Goal: Task Accomplishment & Management: Manage account settings

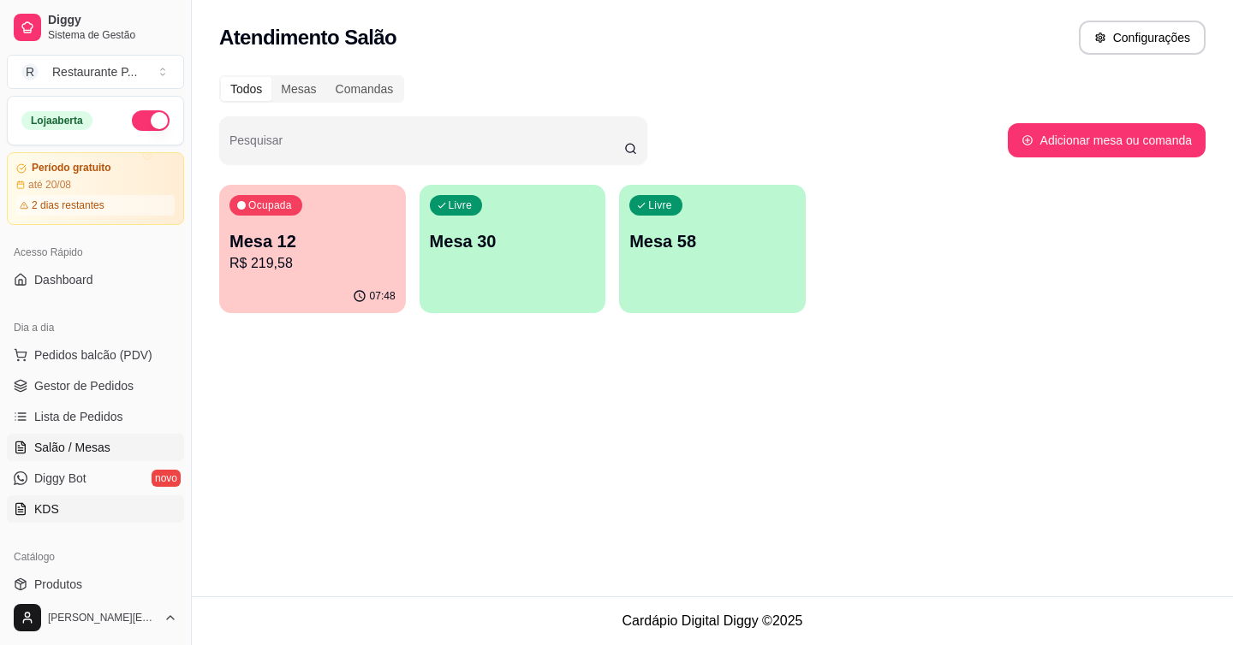
click at [48, 507] on span "KDS" at bounding box center [46, 509] width 25 height 17
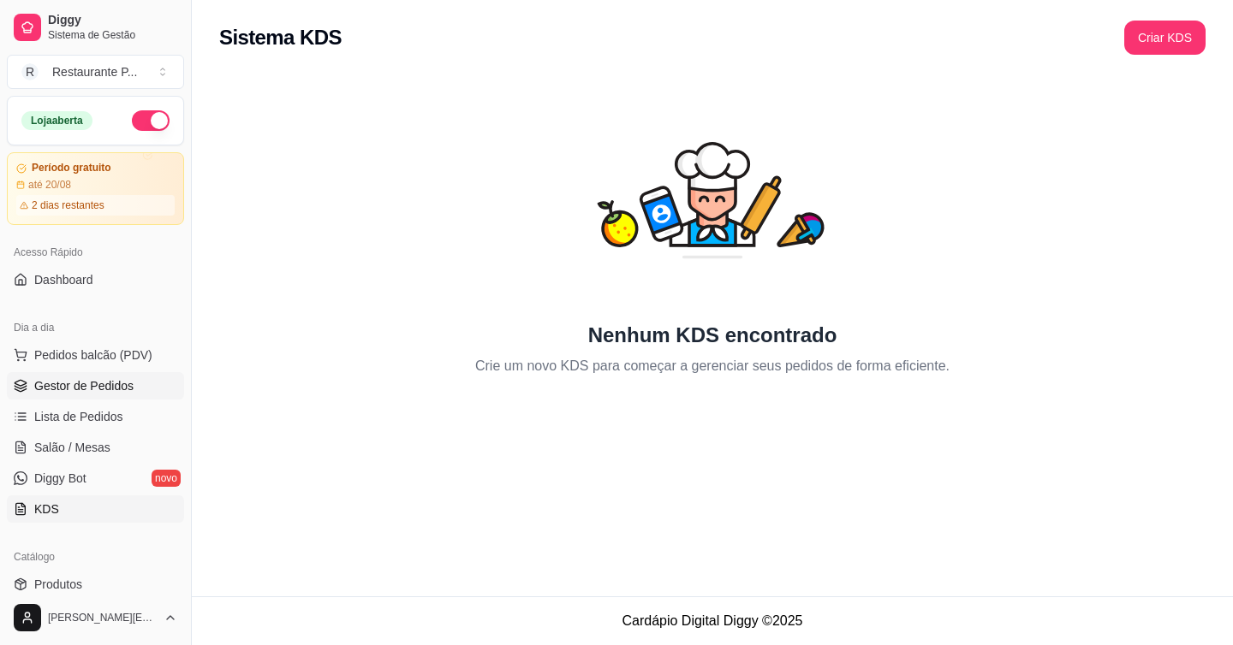
click at [45, 390] on span "Gestor de Pedidos" at bounding box center [83, 385] width 99 height 17
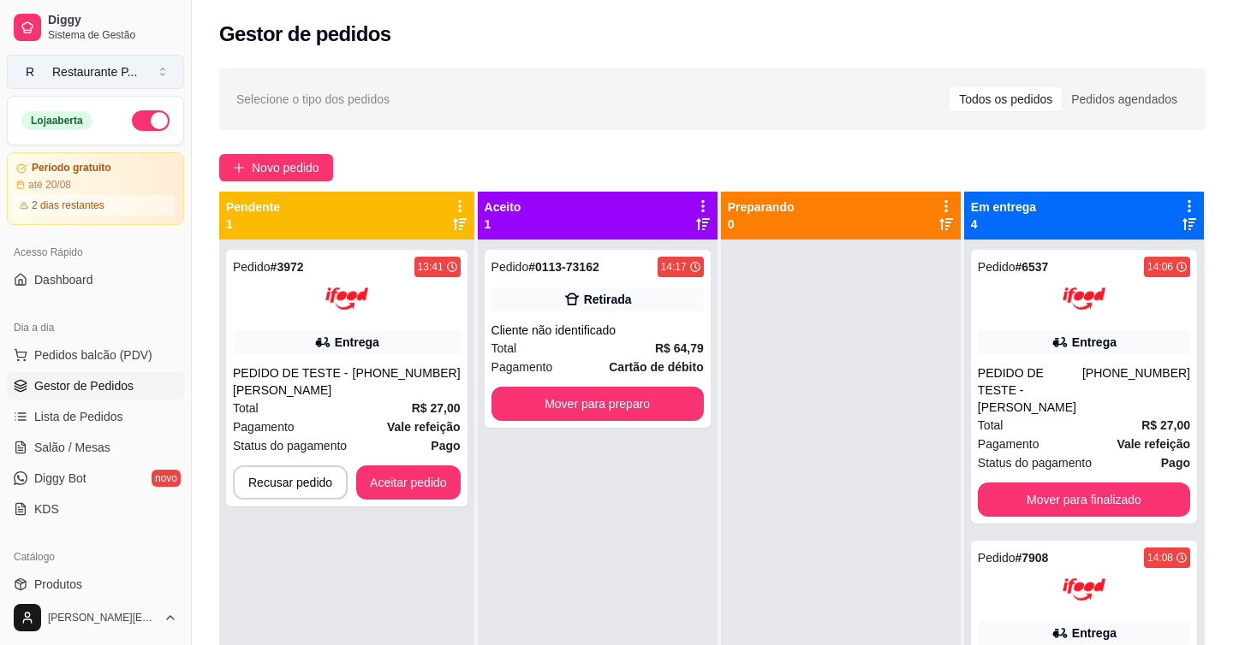
click at [106, 77] on div "Restaurante P ..." at bounding box center [94, 71] width 85 height 17
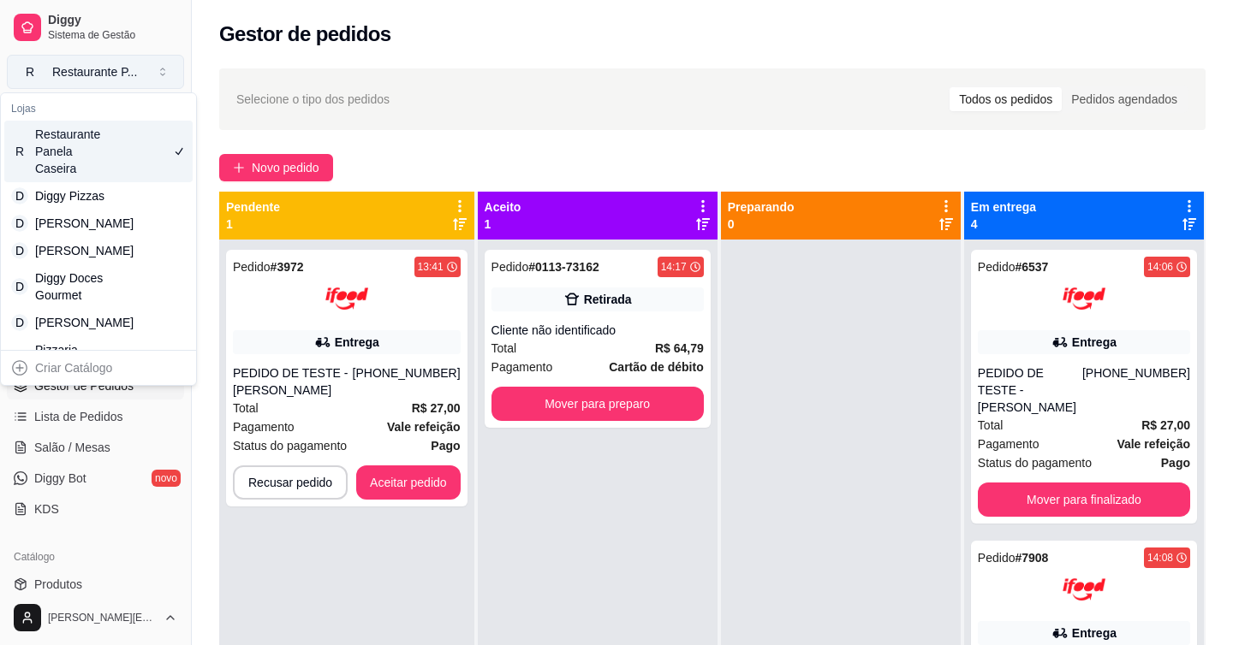
click at [106, 77] on div "Restaurante P ..." at bounding box center [94, 71] width 85 height 17
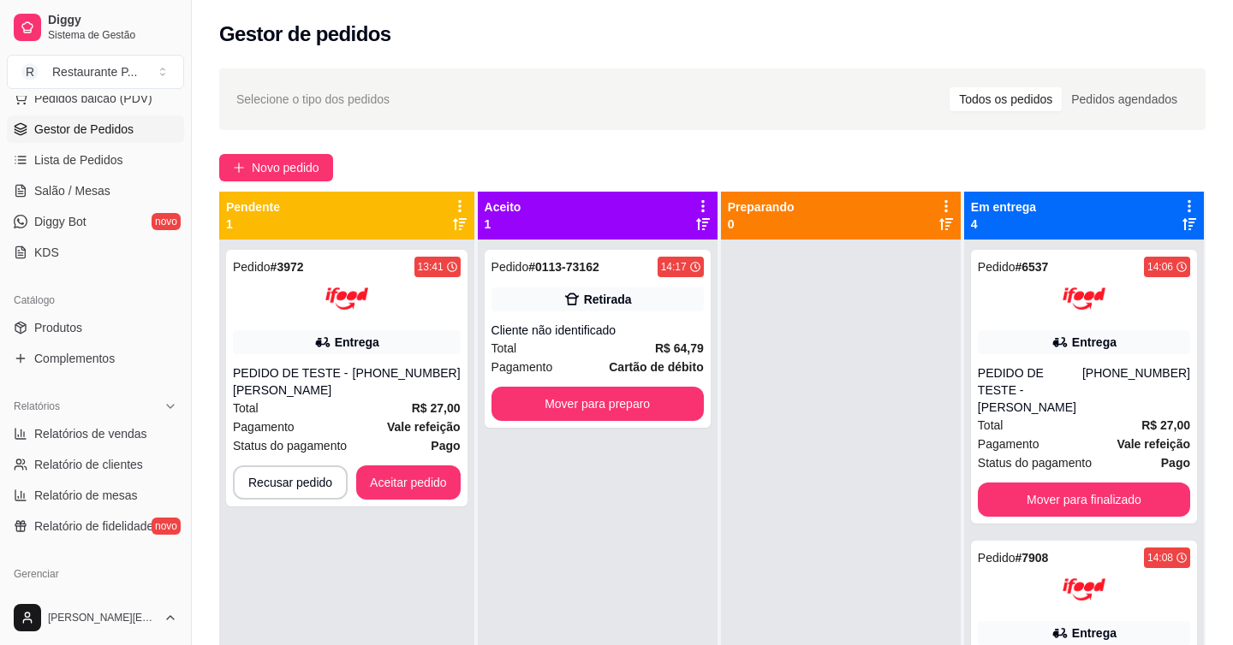
scroll to position [397, 0]
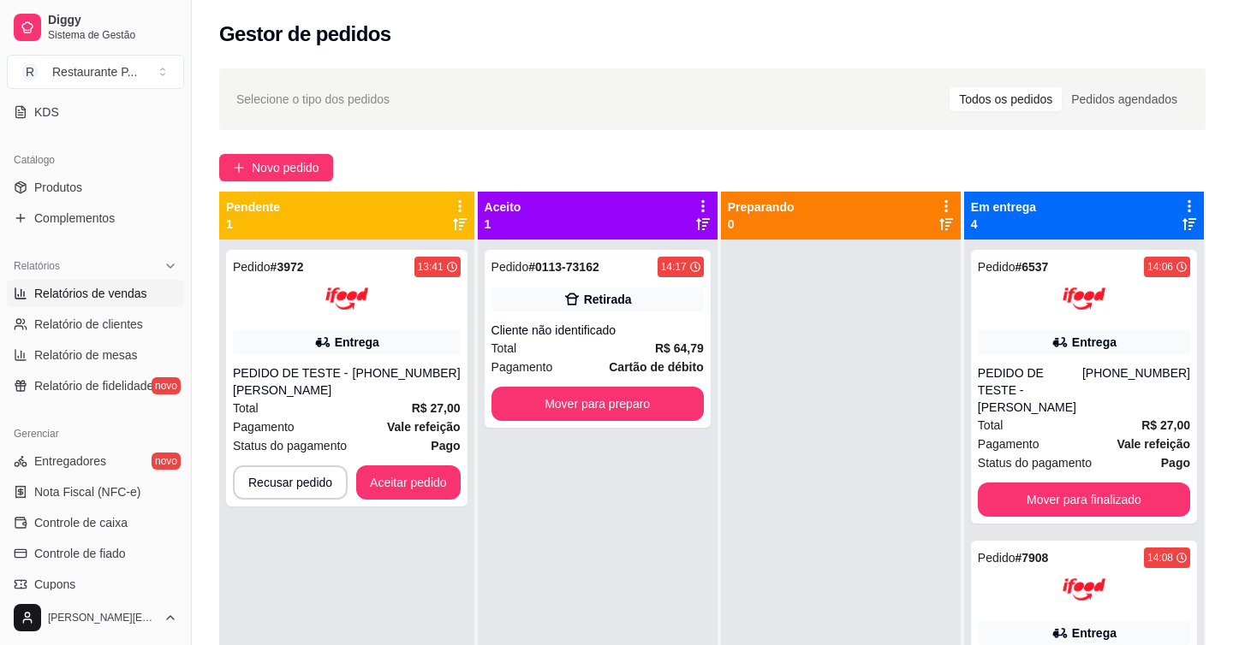
click at [113, 302] on link "Relatórios de vendas" at bounding box center [95, 293] width 177 height 27
select select "ALL"
select select "0"
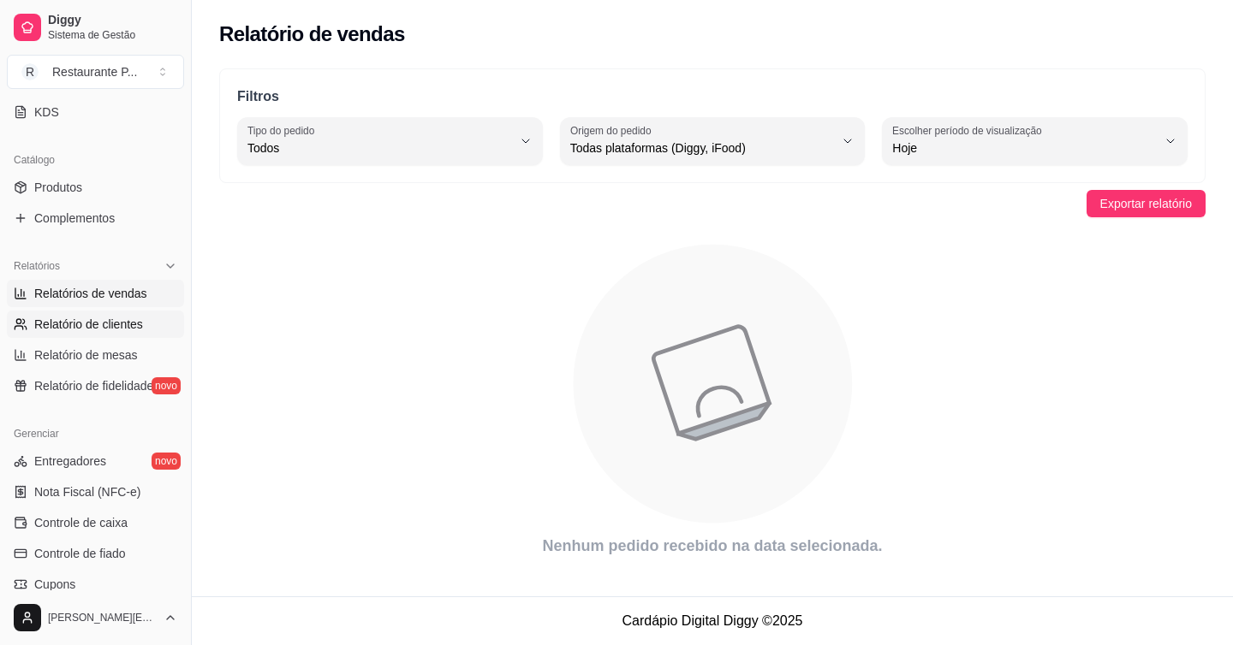
click at [114, 324] on span "Relatório de clientes" at bounding box center [88, 324] width 109 height 17
select select "30"
select select "HIGHEST_TOTAL_SPENT_WITH_ORDERS"
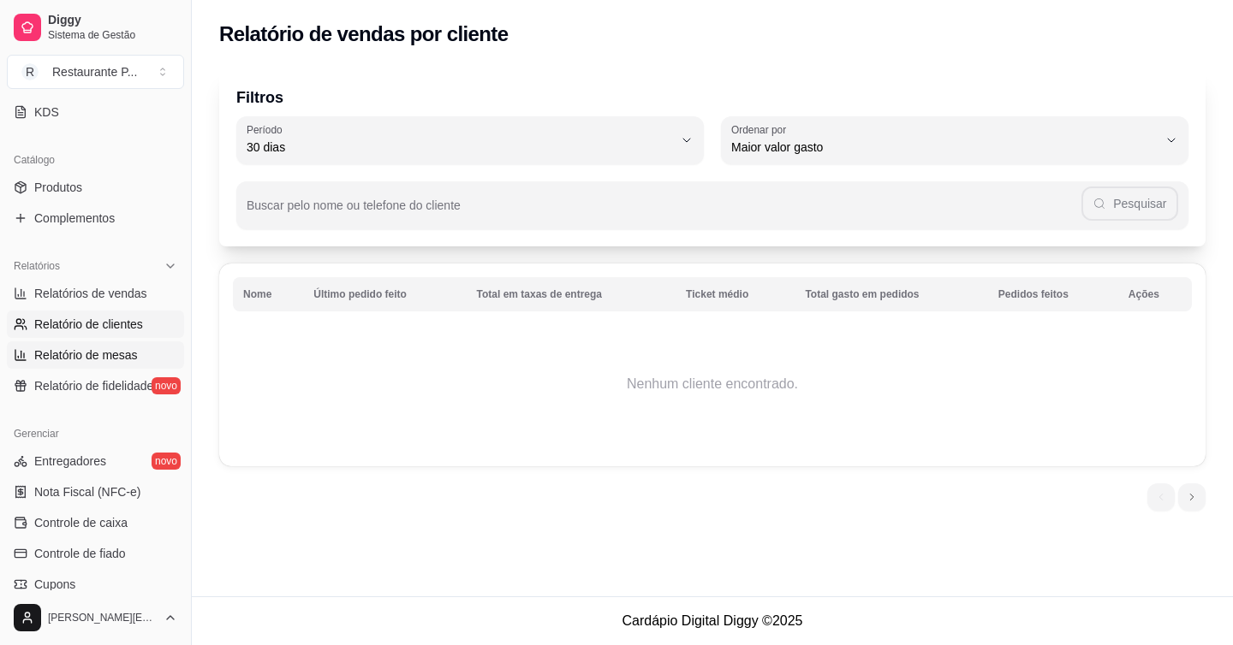
click at [102, 353] on span "Relatório de mesas" at bounding box center [86, 355] width 104 height 17
select select "TOTAL_OF_ORDERS"
select select "7"
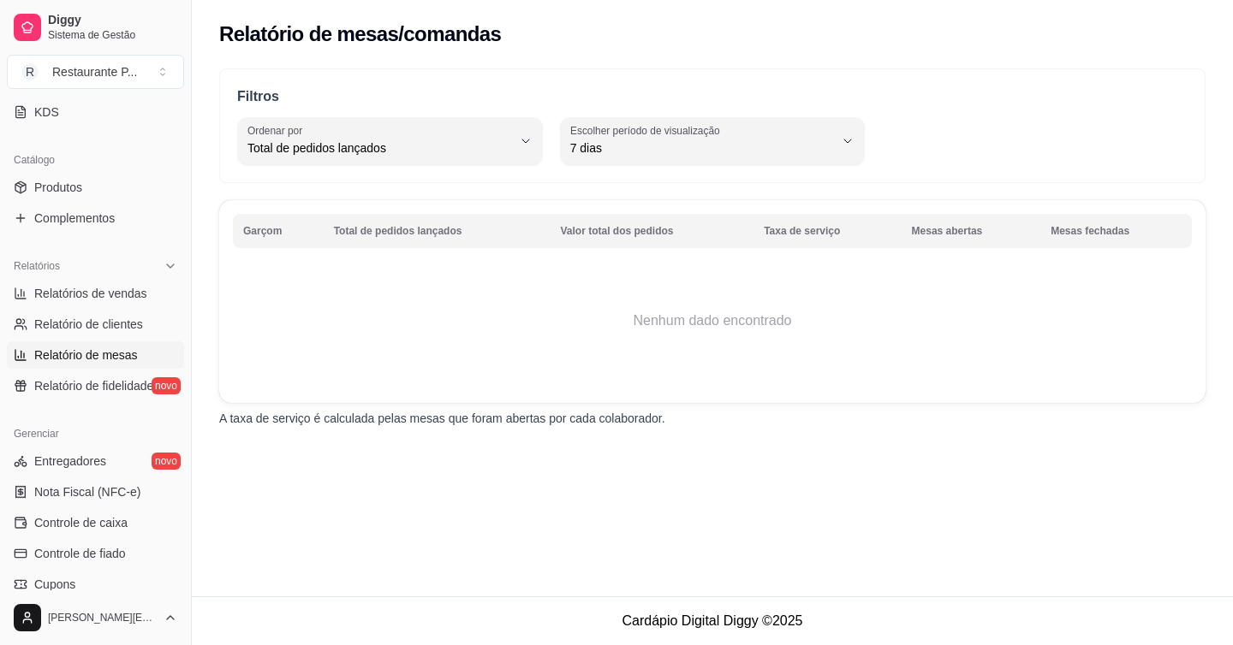
click at [98, 371] on ul "Relatórios de vendas Relatório de clientes Relatório de mesas Relatório de fide…" at bounding box center [95, 340] width 177 height 120
click at [97, 383] on span "Relatório de fidelidade" at bounding box center [93, 385] width 119 height 17
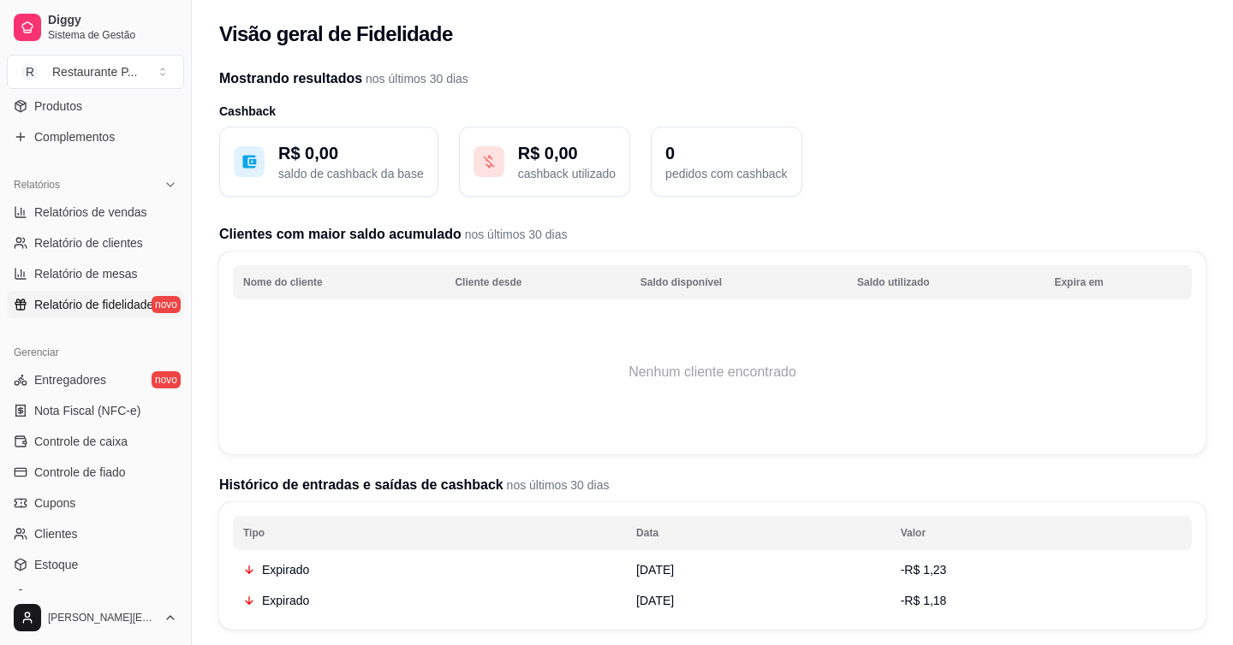
scroll to position [601, 0]
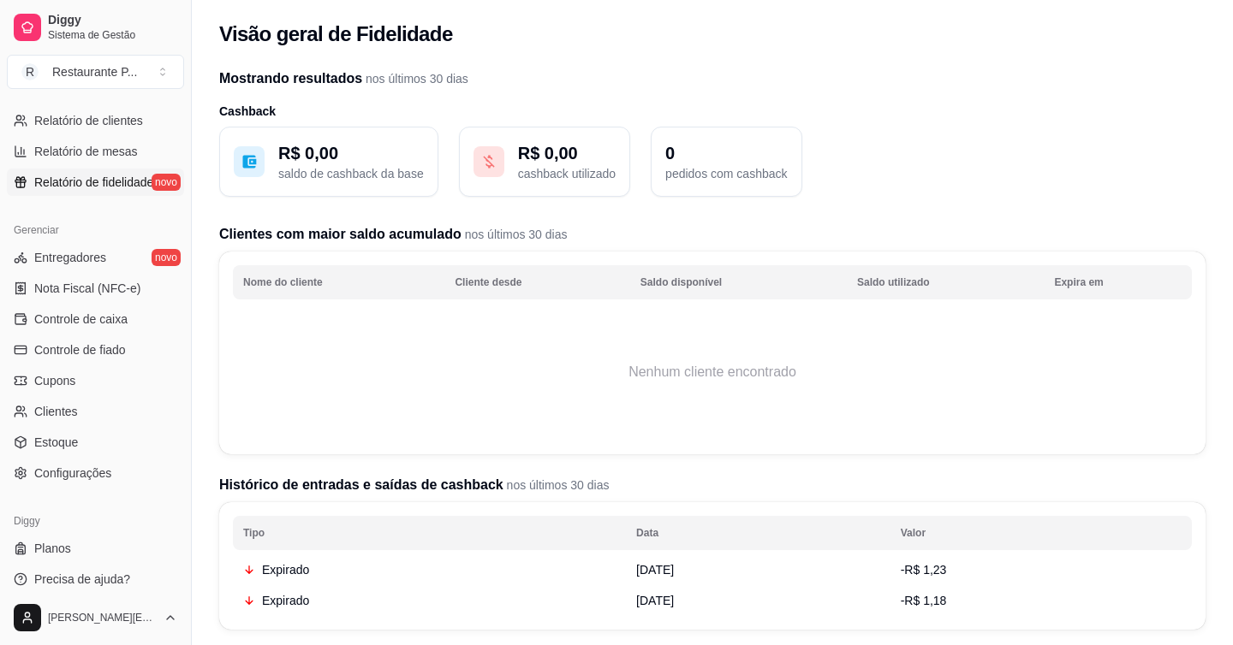
click at [97, 383] on link "Cupons" at bounding box center [95, 380] width 177 height 27
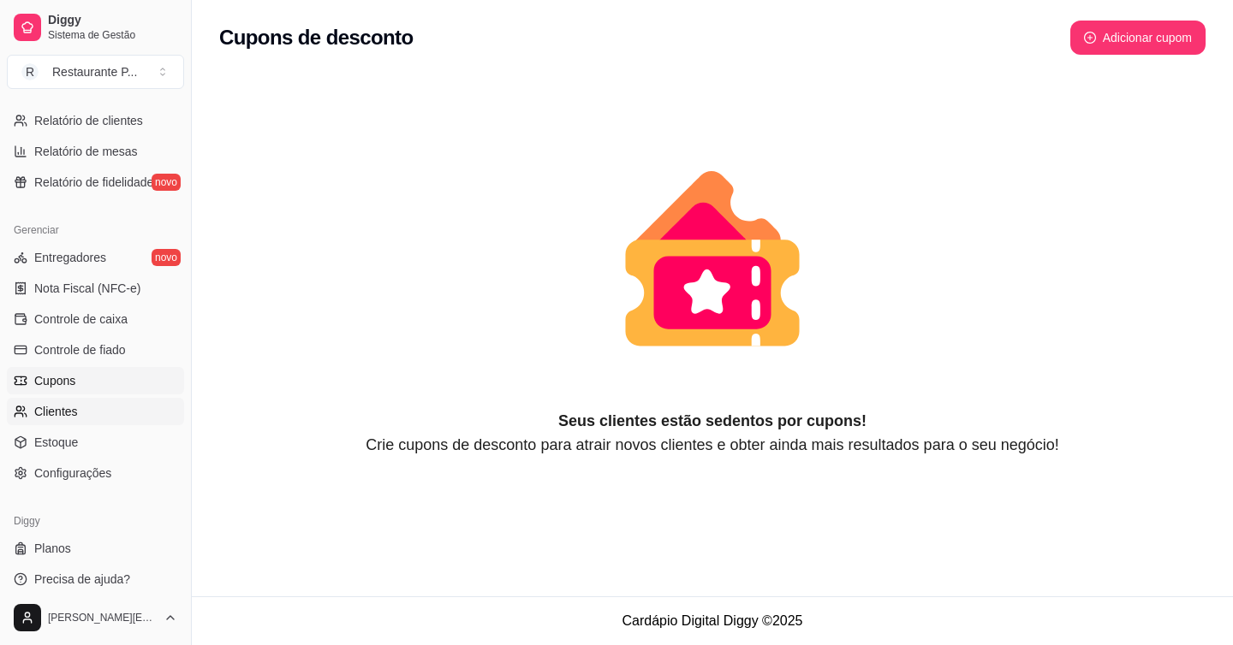
click at [73, 404] on span "Clientes" at bounding box center [56, 411] width 44 height 17
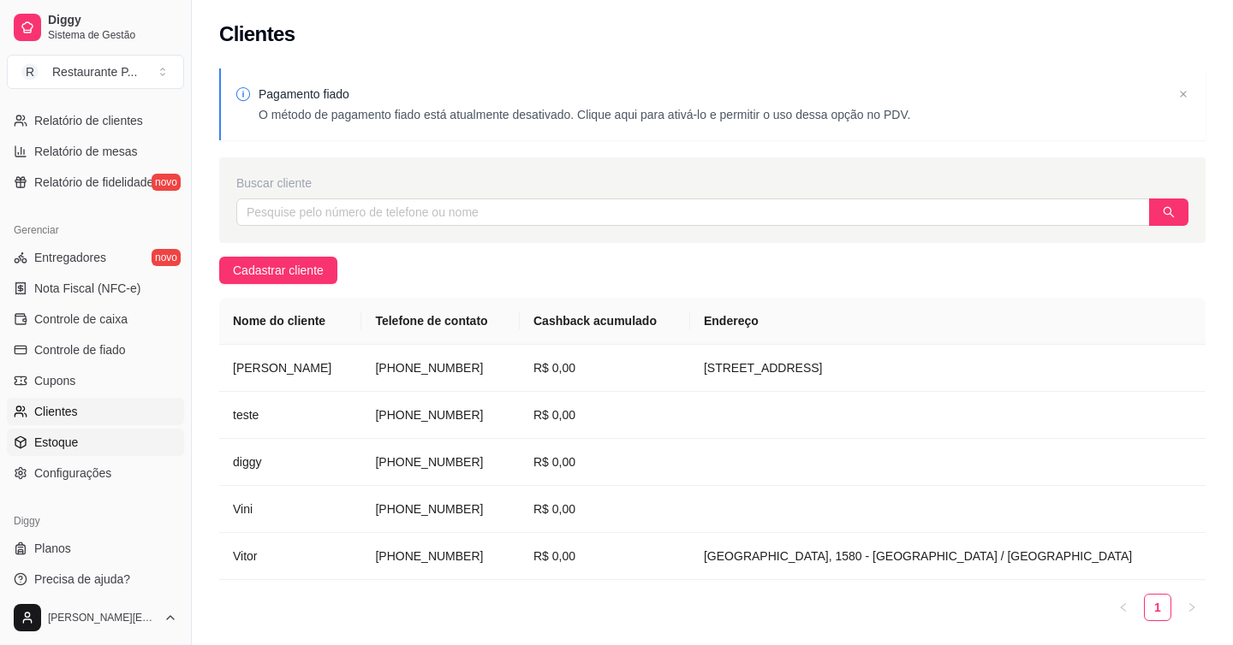
click at [59, 441] on span "Estoque" at bounding box center [56, 442] width 44 height 17
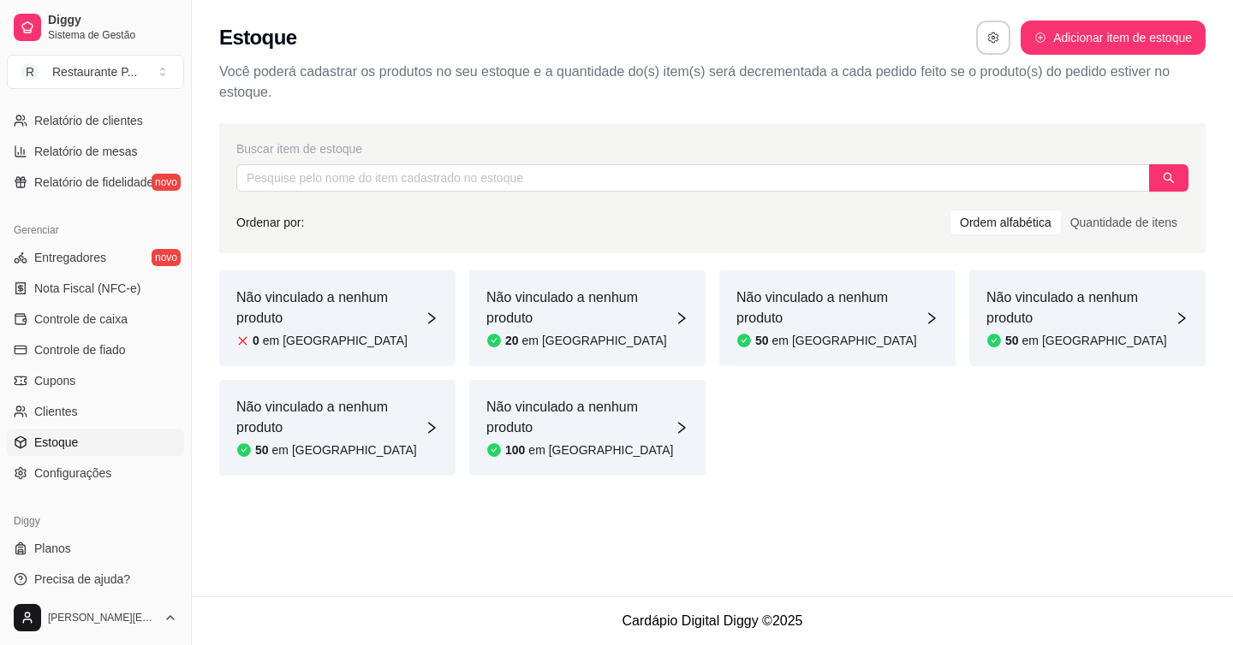
click at [299, 320] on article "Não vinculado a nenhum produto" at bounding box center [330, 308] width 188 height 41
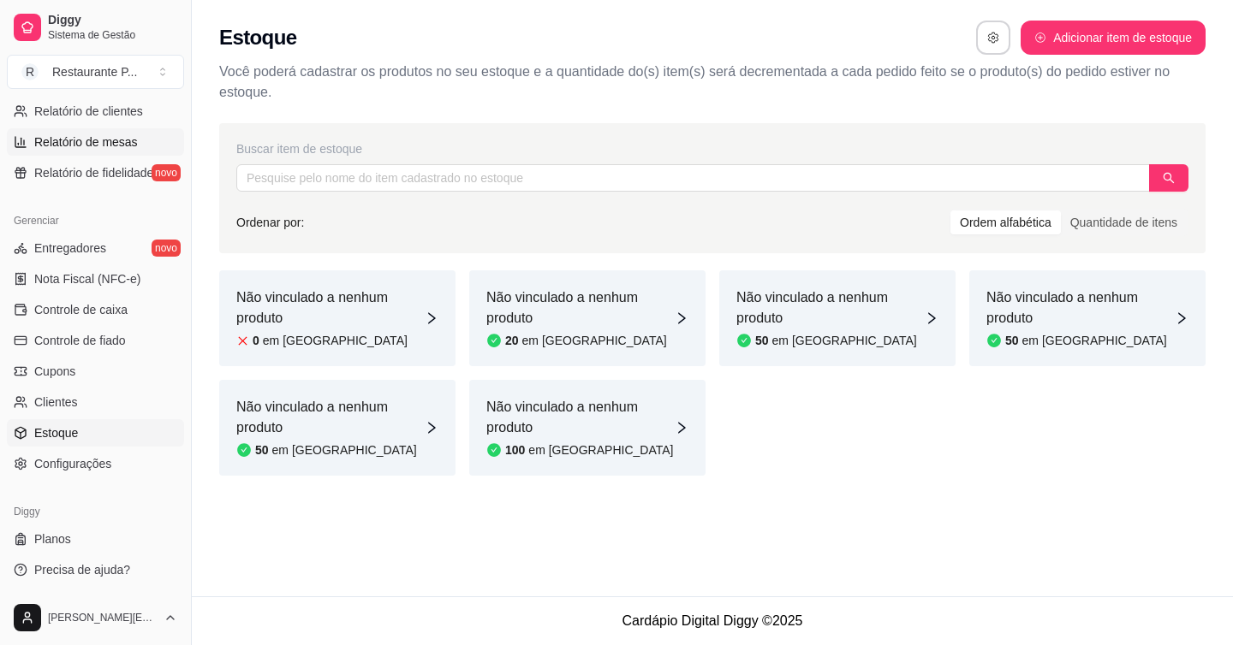
click at [95, 143] on span "Relatório de mesas" at bounding box center [86, 142] width 104 height 17
select select "TOTAL_OF_ORDERS"
select select "7"
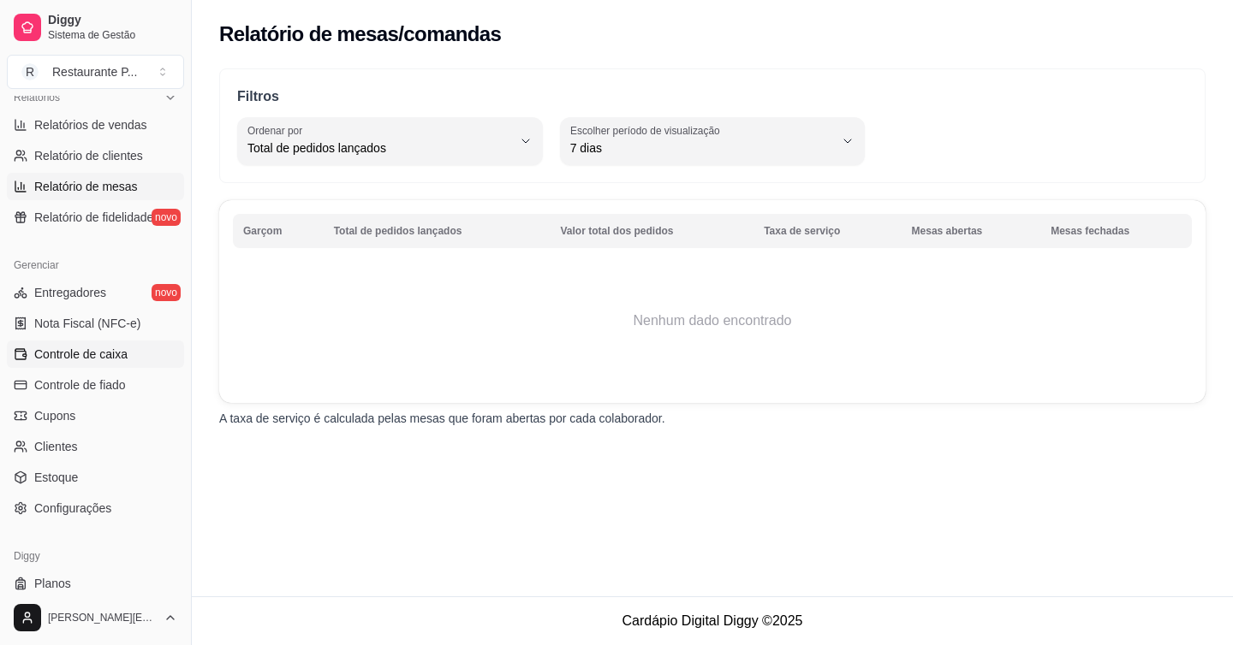
scroll to position [483, 0]
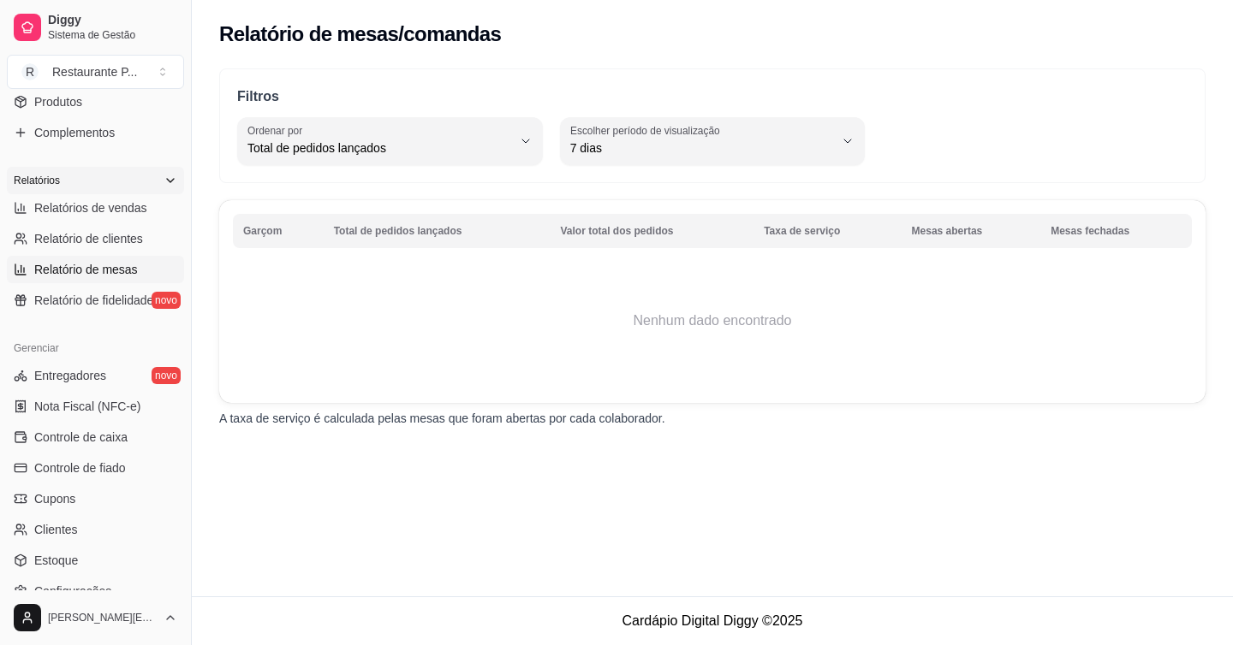
click at [88, 173] on div "Relatórios" at bounding box center [95, 180] width 177 height 27
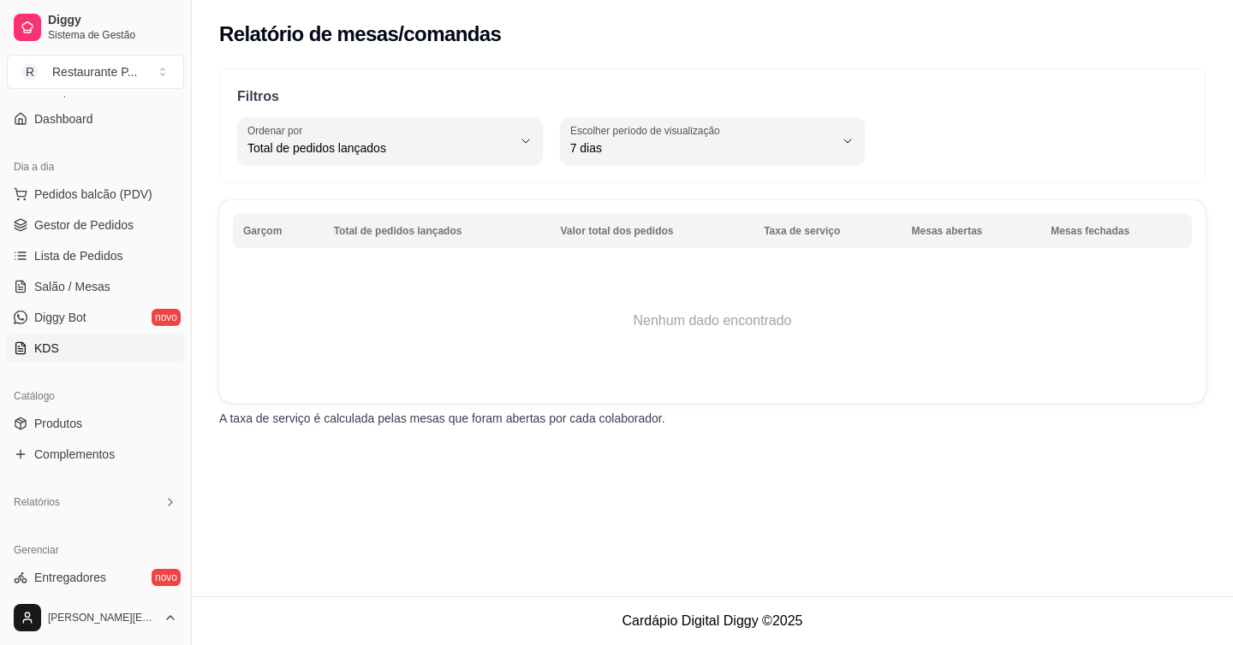
scroll to position [159, 0]
click at [78, 297] on link "Salão / Mesas" at bounding box center [95, 288] width 177 height 27
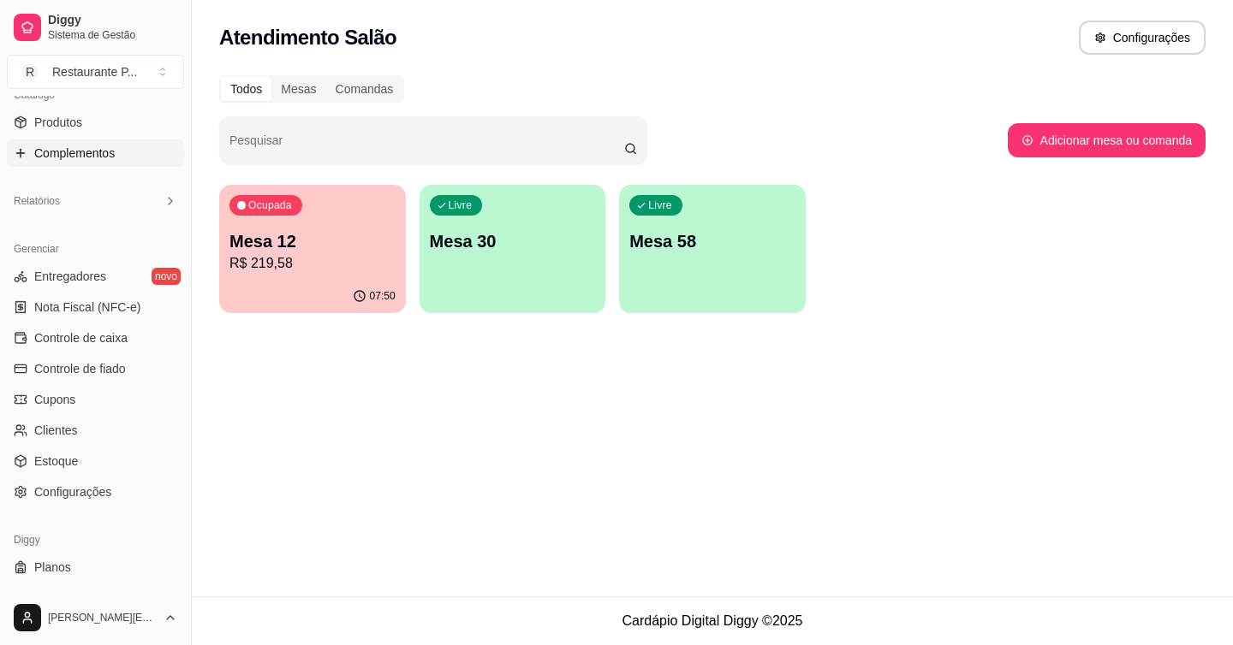
scroll to position [490, 0]
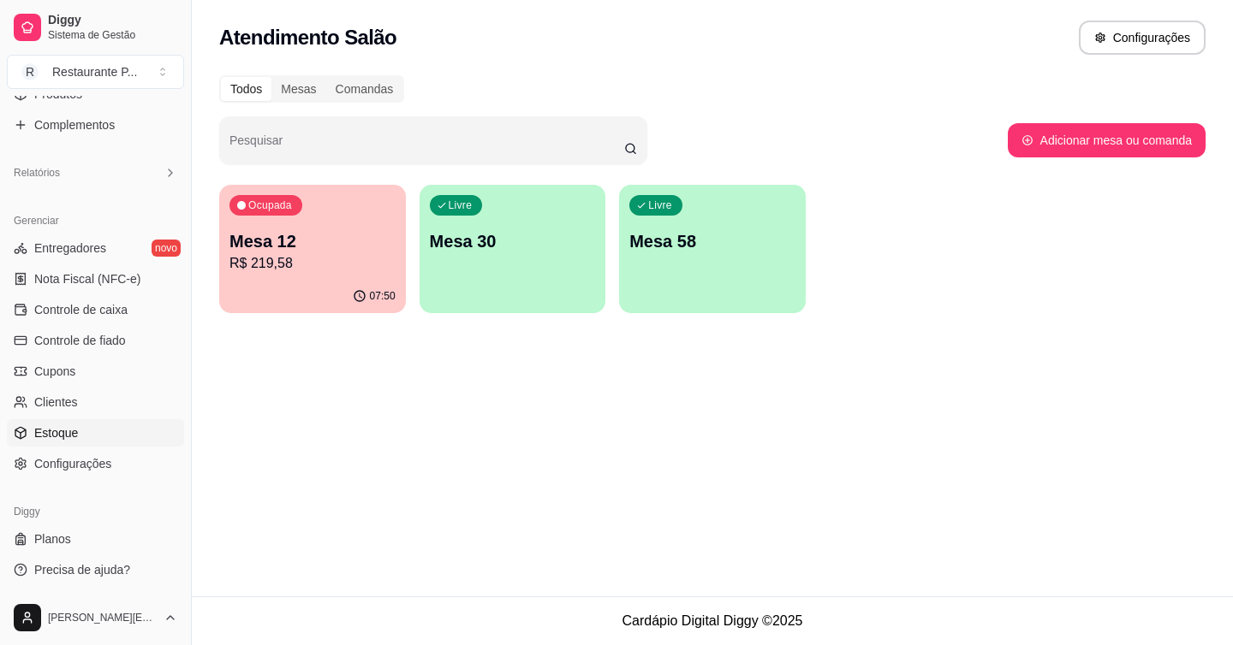
click at [58, 432] on span "Estoque" at bounding box center [56, 433] width 44 height 17
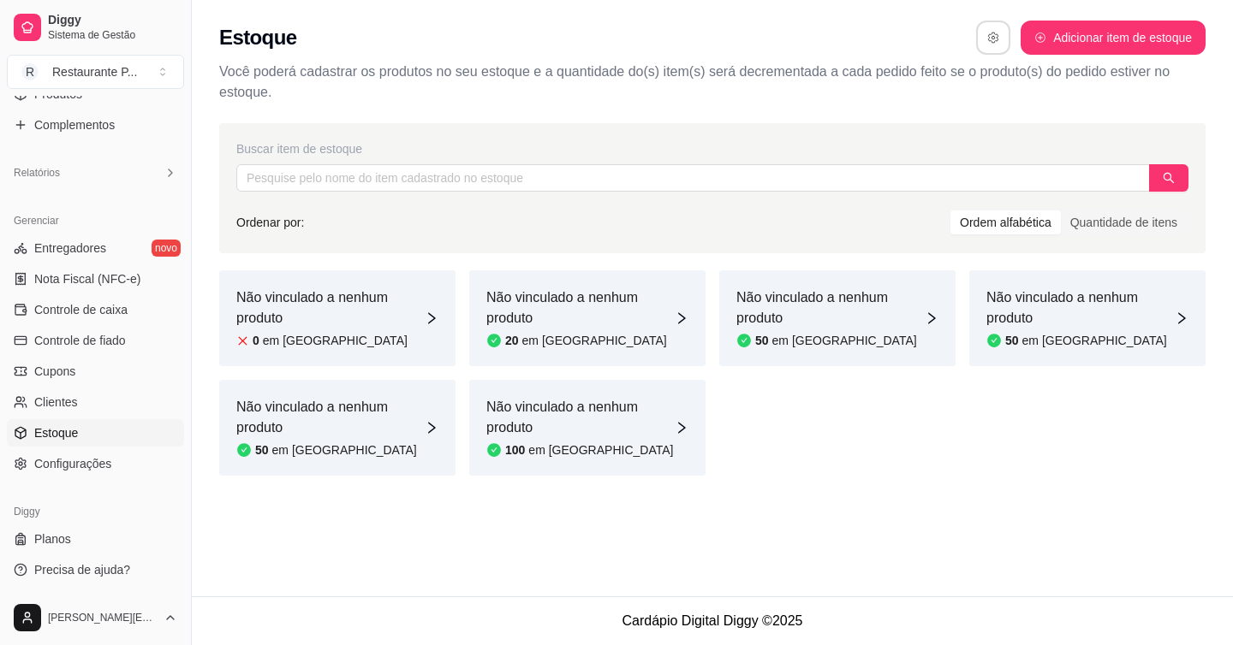
click at [978, 33] on button "button" at bounding box center [993, 38] width 34 height 34
click at [844, 23] on div "Estoque Adicionar item de estoque" at bounding box center [712, 38] width 986 height 34
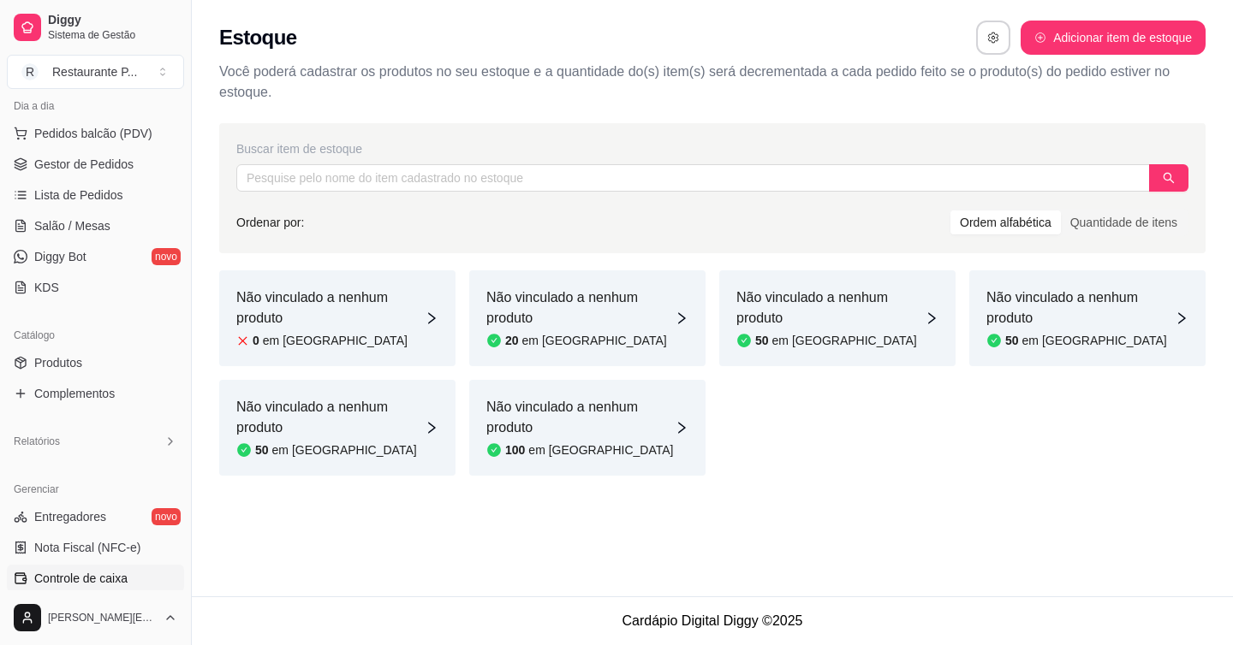
scroll to position [218, 0]
click at [92, 225] on span "Salão / Mesas" at bounding box center [72, 229] width 76 height 17
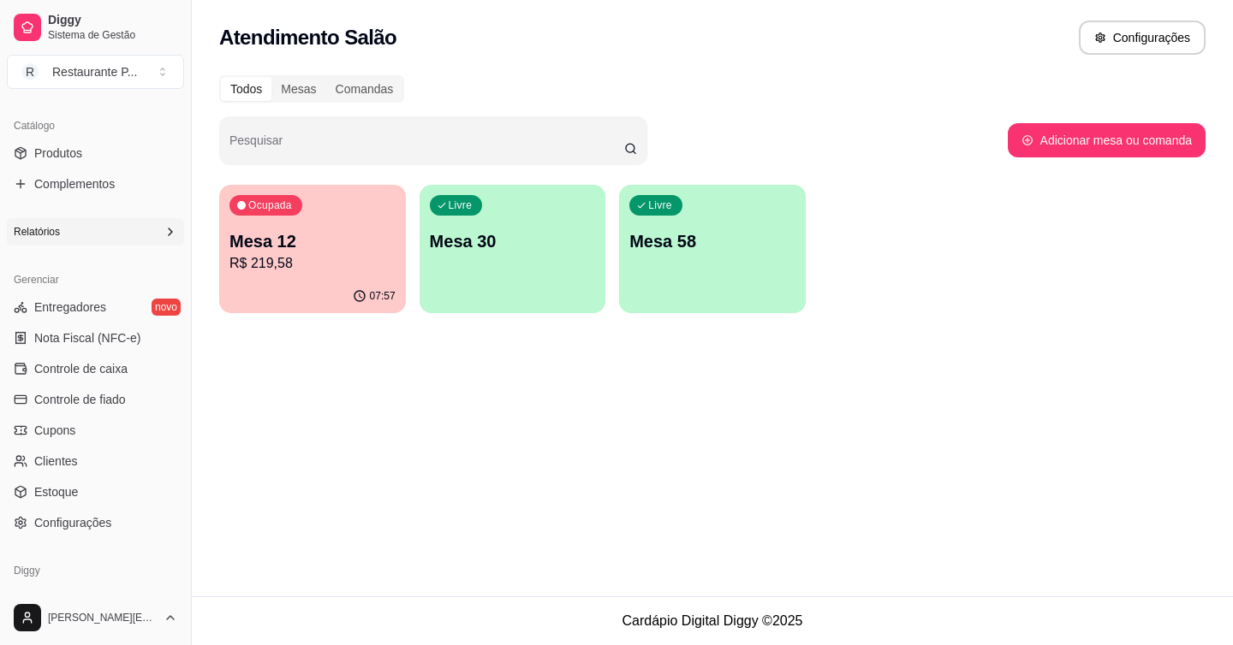
scroll to position [432, 0]
click at [29, 480] on link "Estoque" at bounding box center [95, 491] width 177 height 27
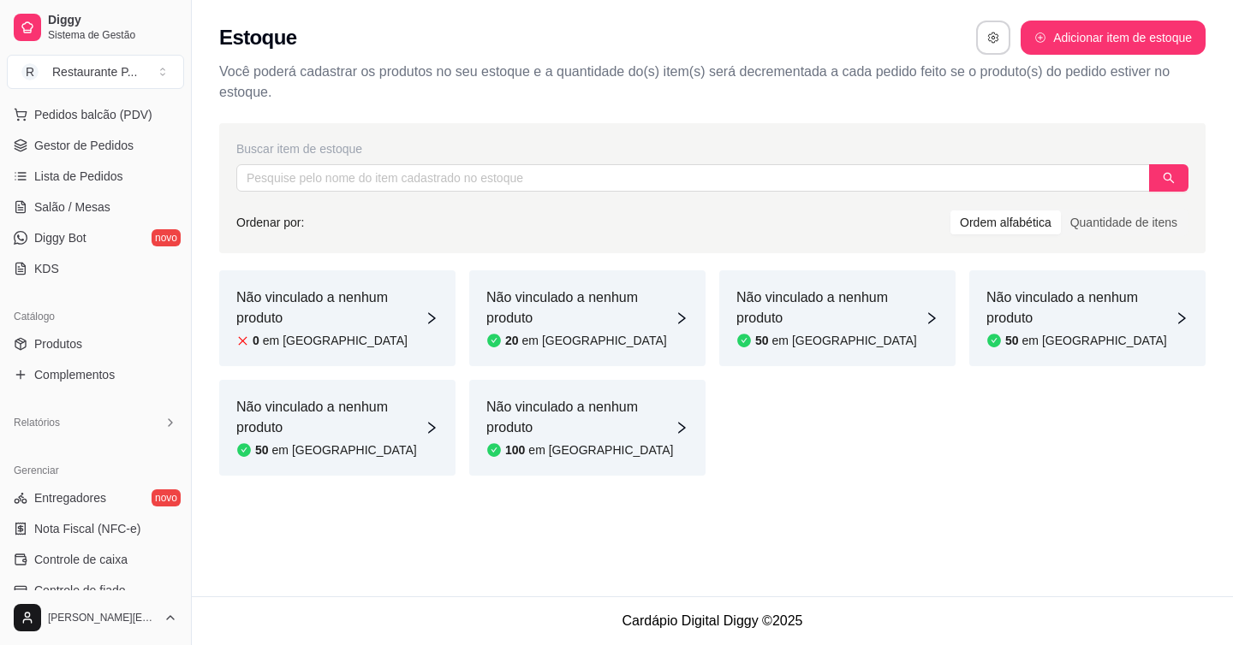
scroll to position [231, 0]
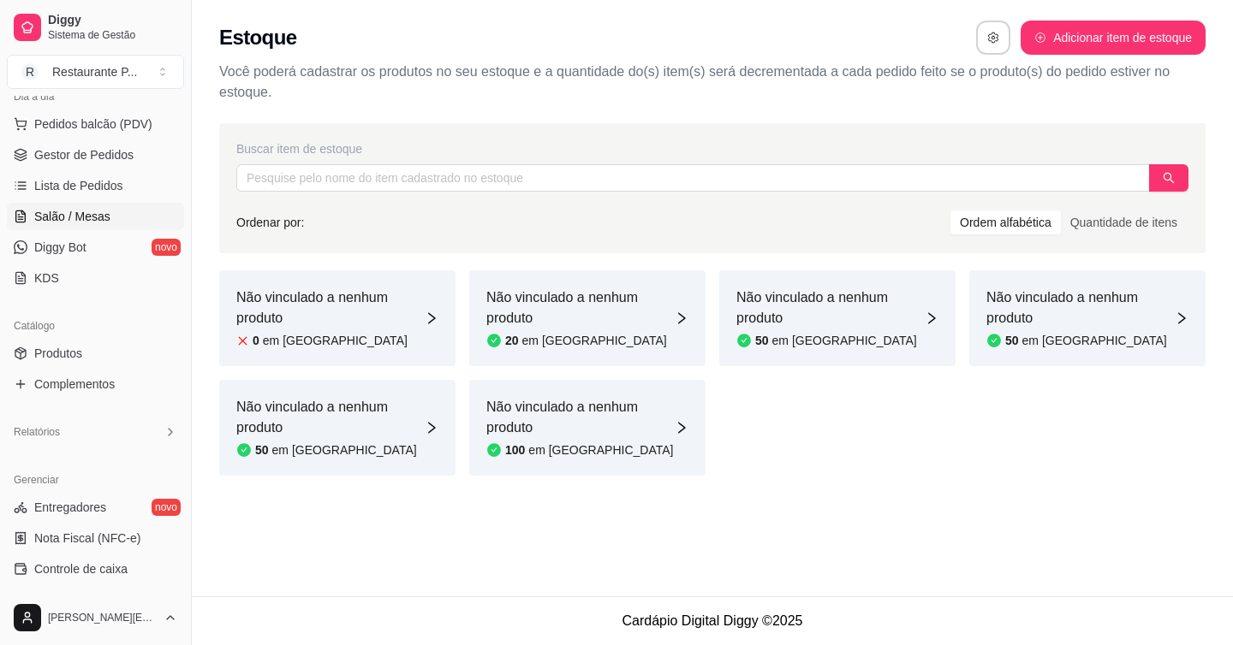
click at [63, 224] on span "Salão / Mesas" at bounding box center [72, 216] width 76 height 17
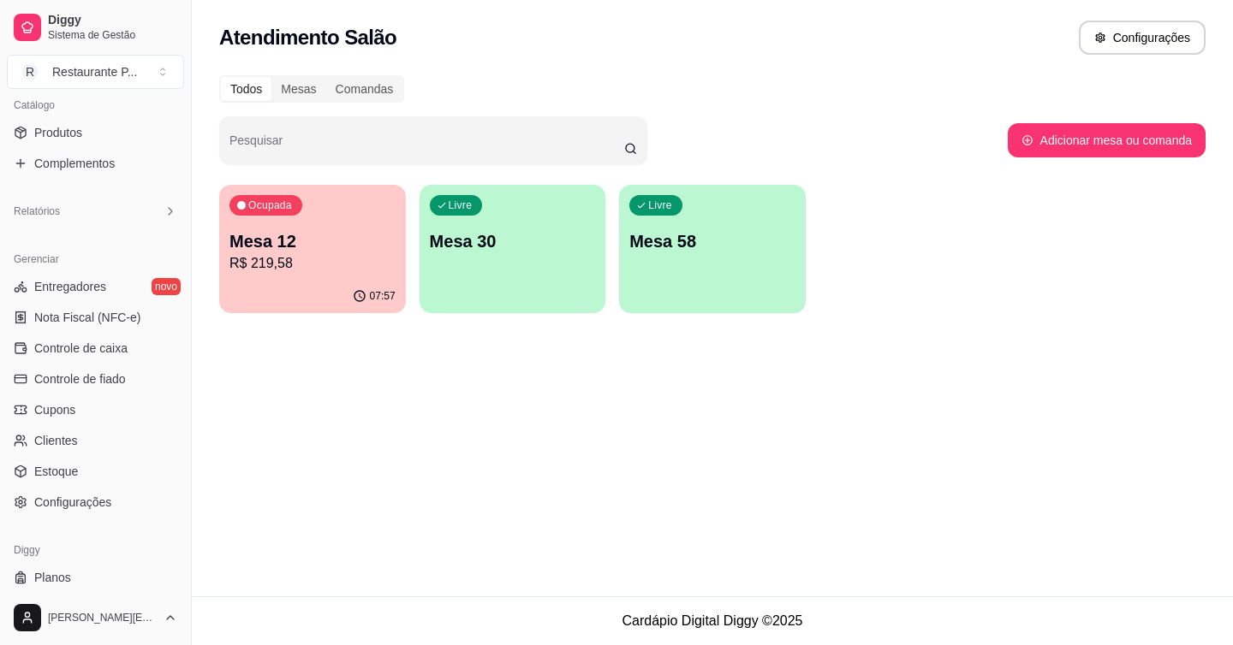
scroll to position [490, 0]
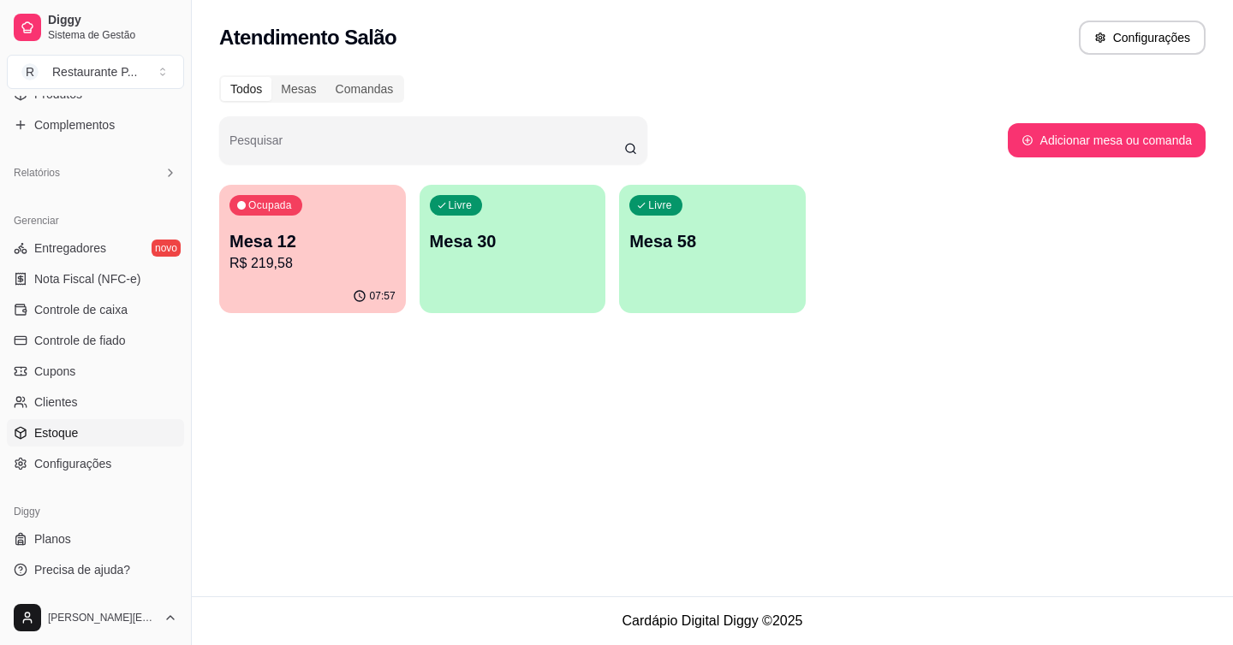
click at [73, 429] on span "Estoque" at bounding box center [56, 433] width 44 height 17
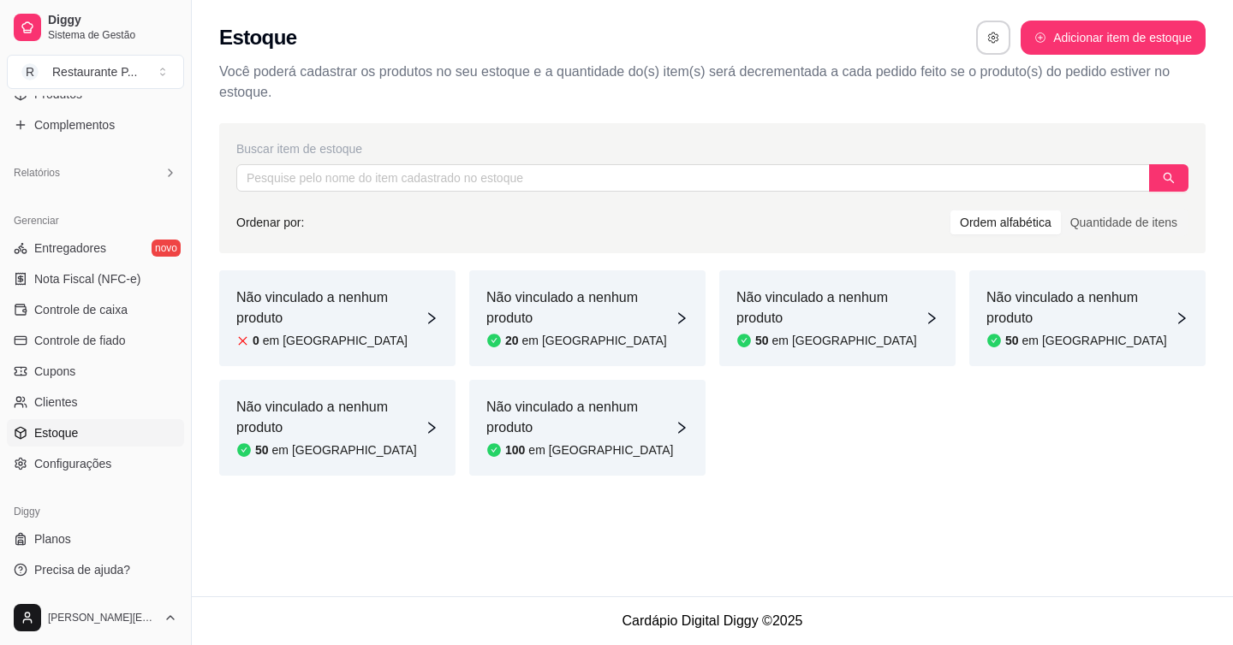
click at [589, 284] on div "Não vinculado a nenhum produto 20 em estoque" at bounding box center [587, 318] width 236 height 96
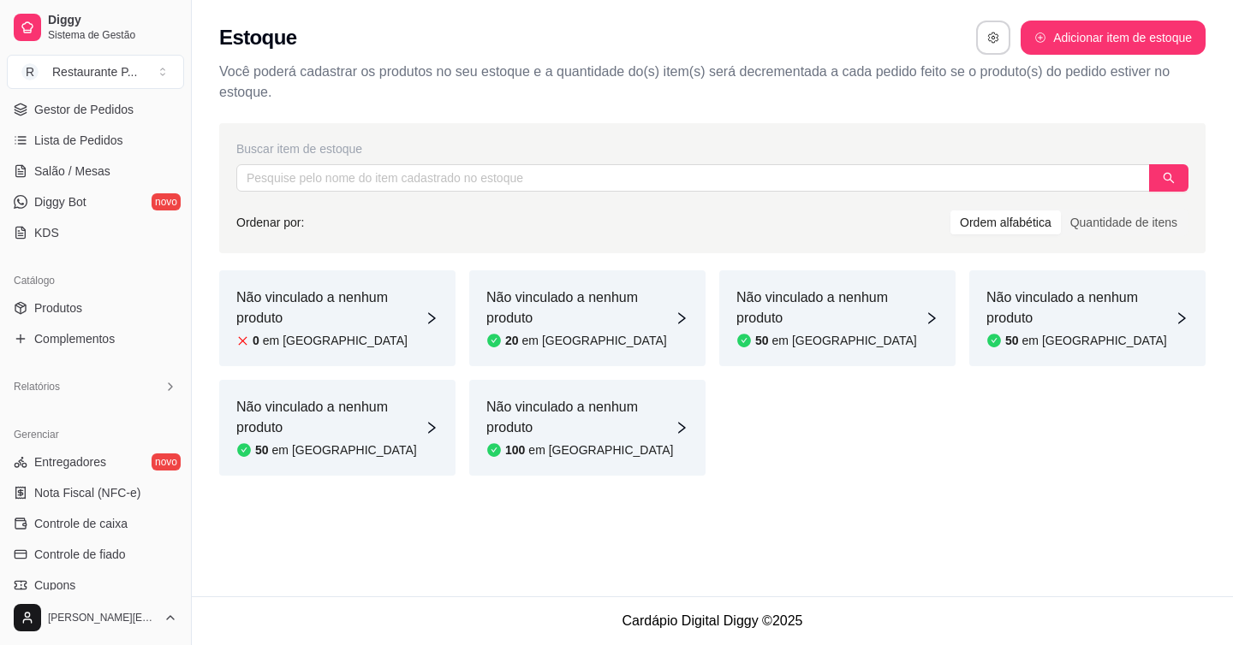
scroll to position [272, 0]
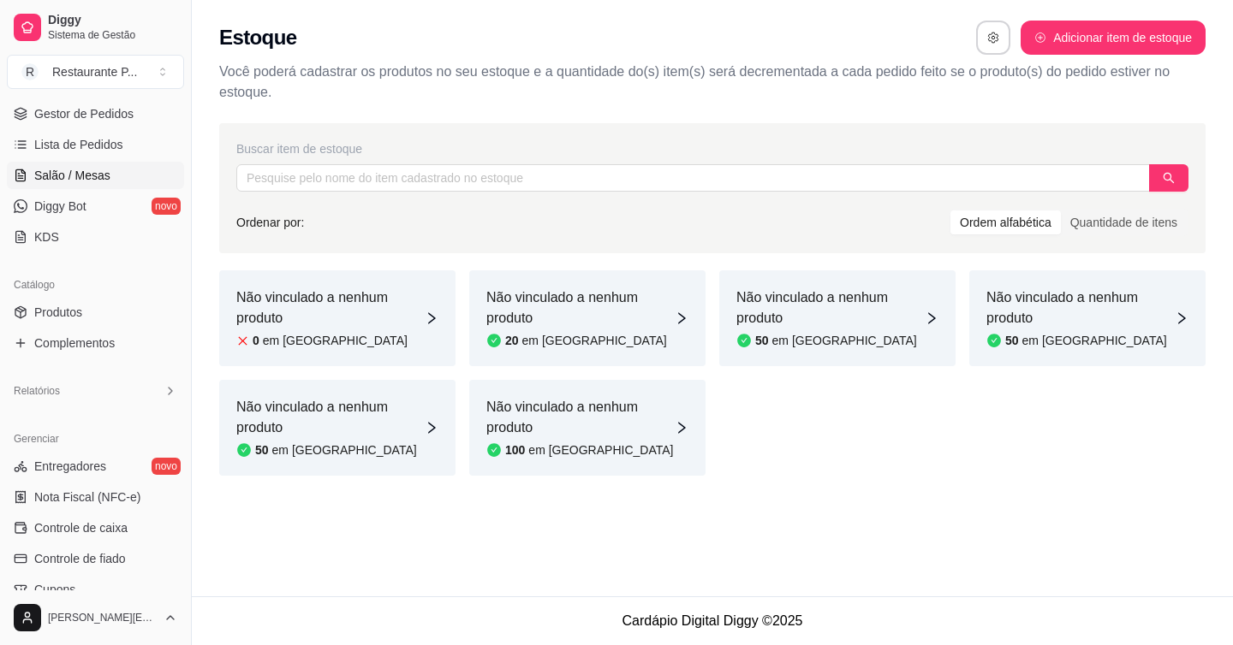
click at [62, 173] on span "Salão / Mesas" at bounding box center [72, 175] width 76 height 17
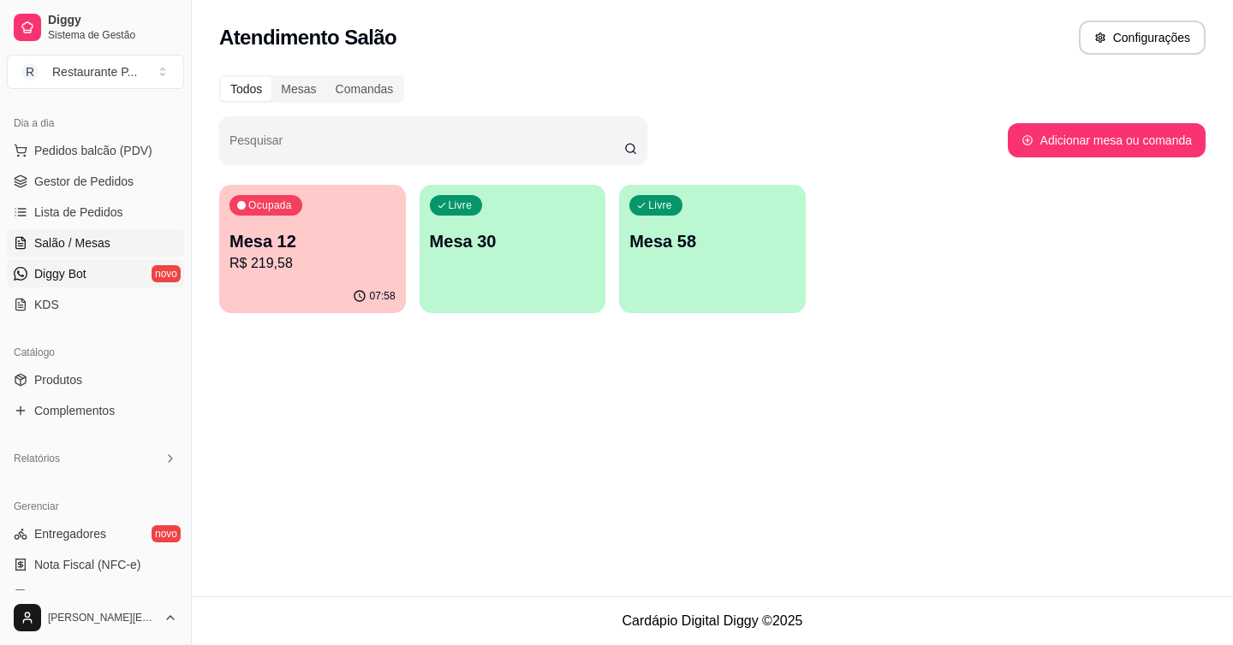
scroll to position [201, 0]
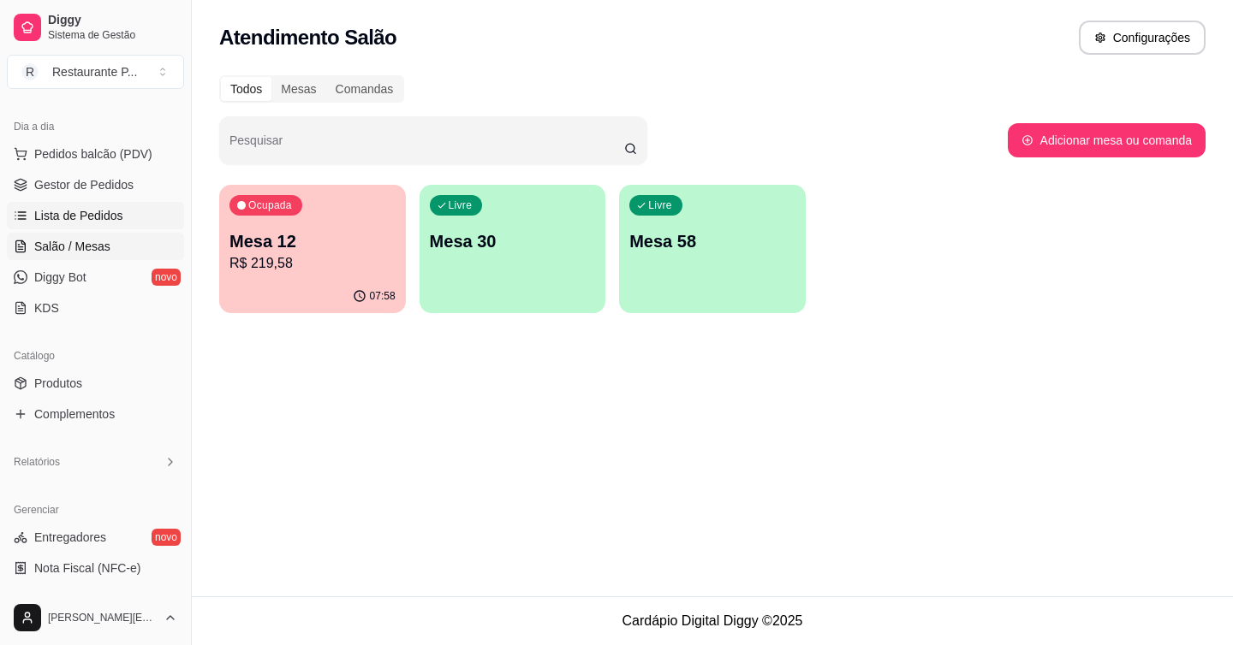
click at [80, 207] on span "Lista de Pedidos" at bounding box center [78, 215] width 89 height 17
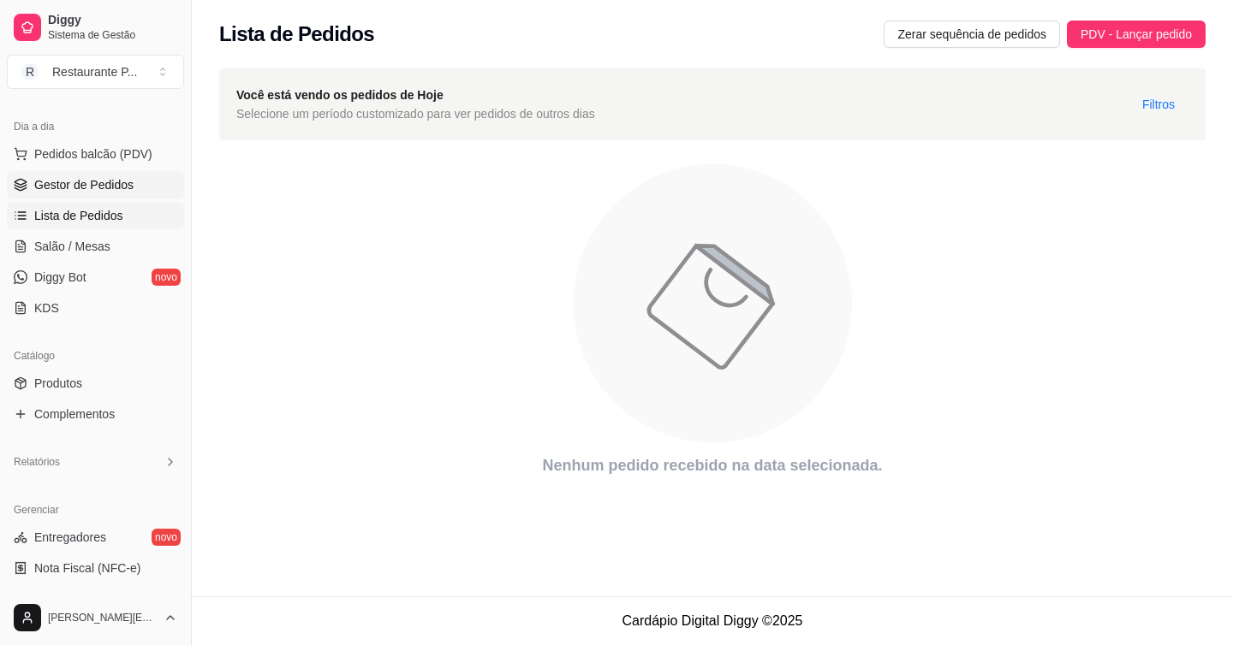
click at [83, 191] on span "Gestor de Pedidos" at bounding box center [83, 184] width 99 height 17
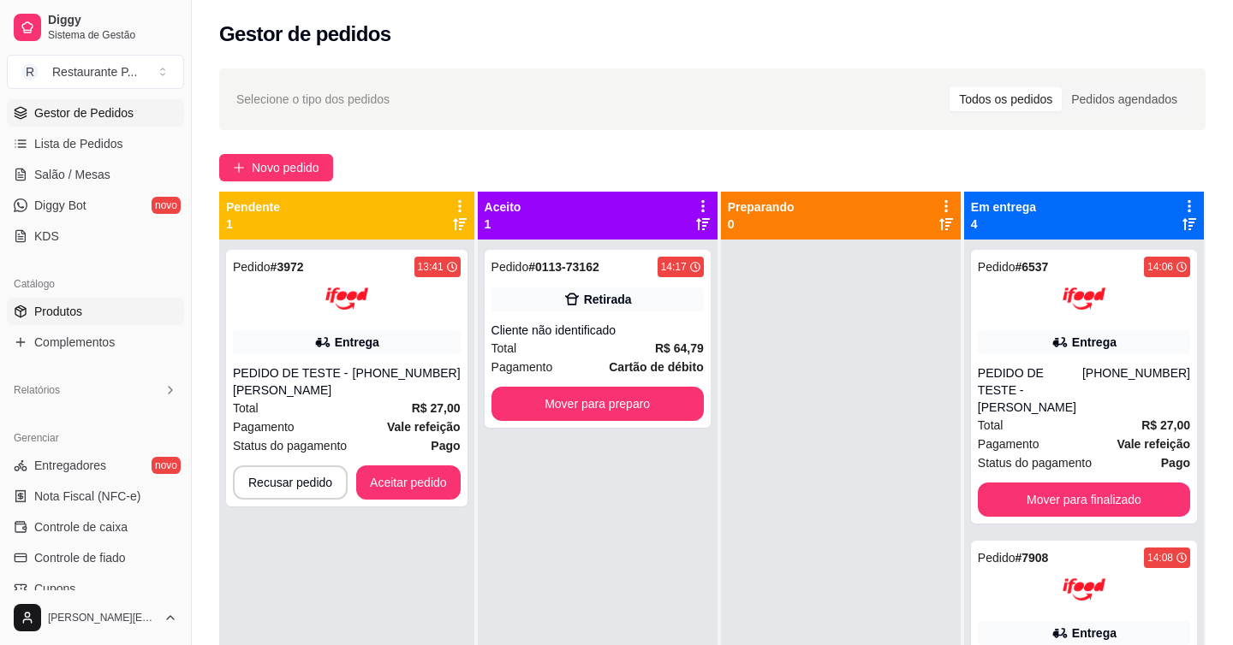
scroll to position [300, 0]
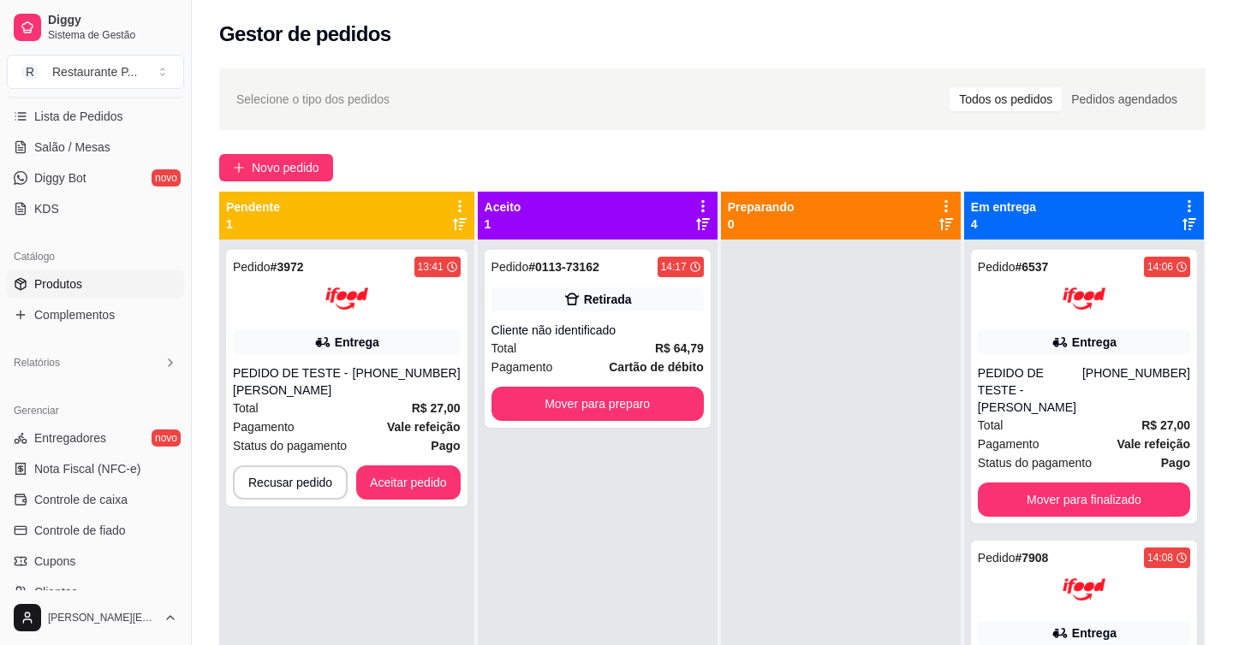
click at [55, 292] on span "Produtos" at bounding box center [58, 284] width 48 height 17
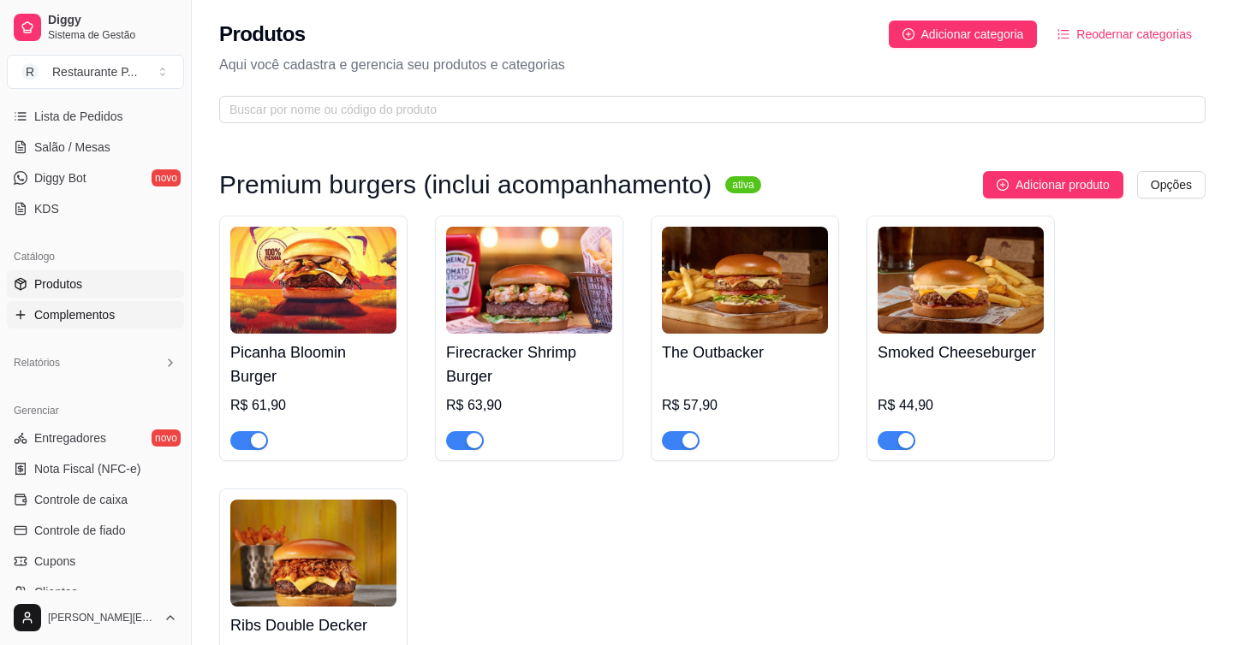
click at [75, 311] on span "Complementos" at bounding box center [74, 314] width 80 height 17
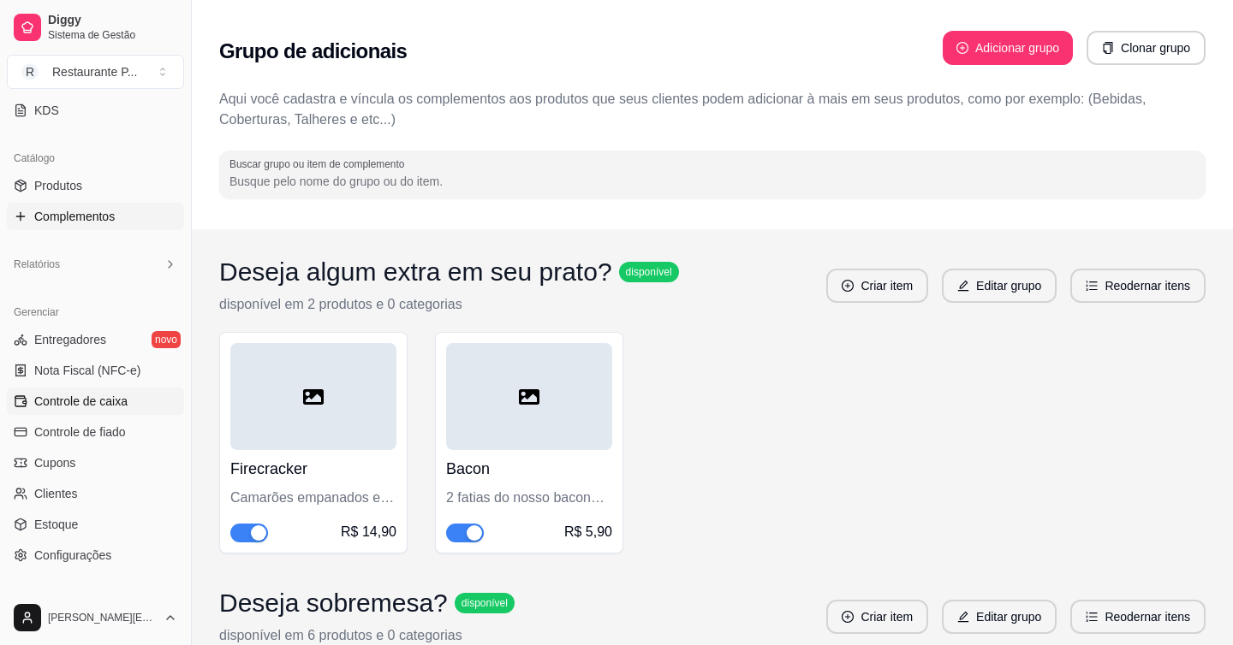
scroll to position [279, 0]
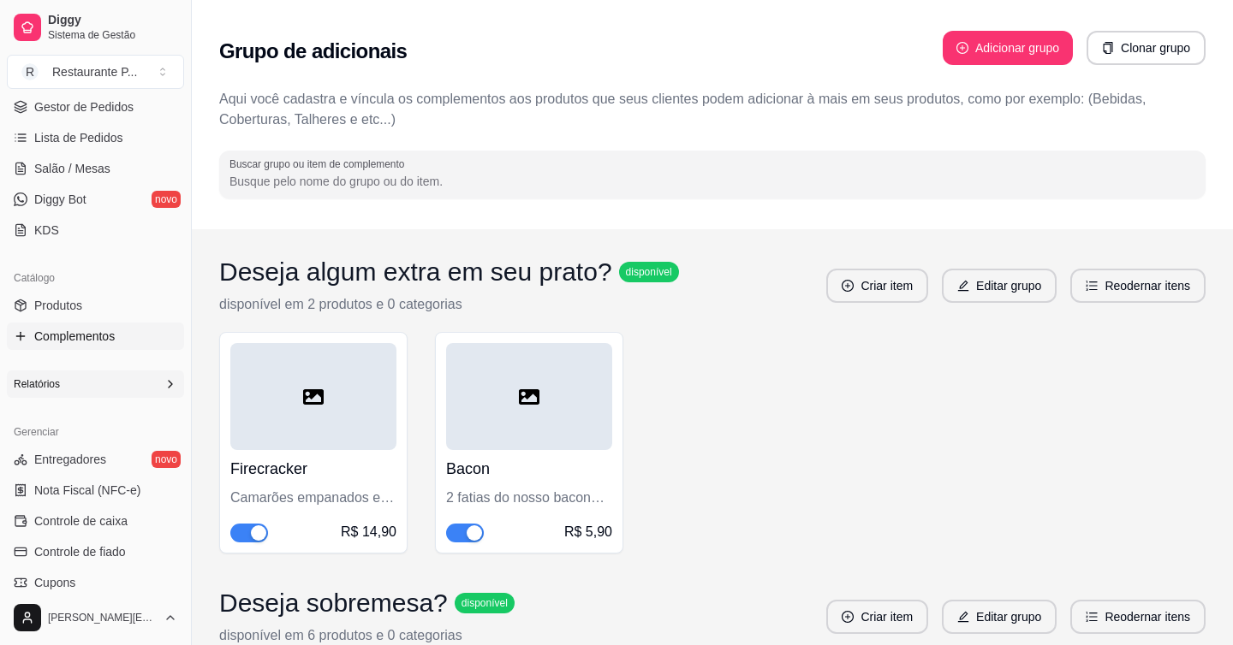
click at [61, 392] on div "Relatórios" at bounding box center [95, 384] width 177 height 27
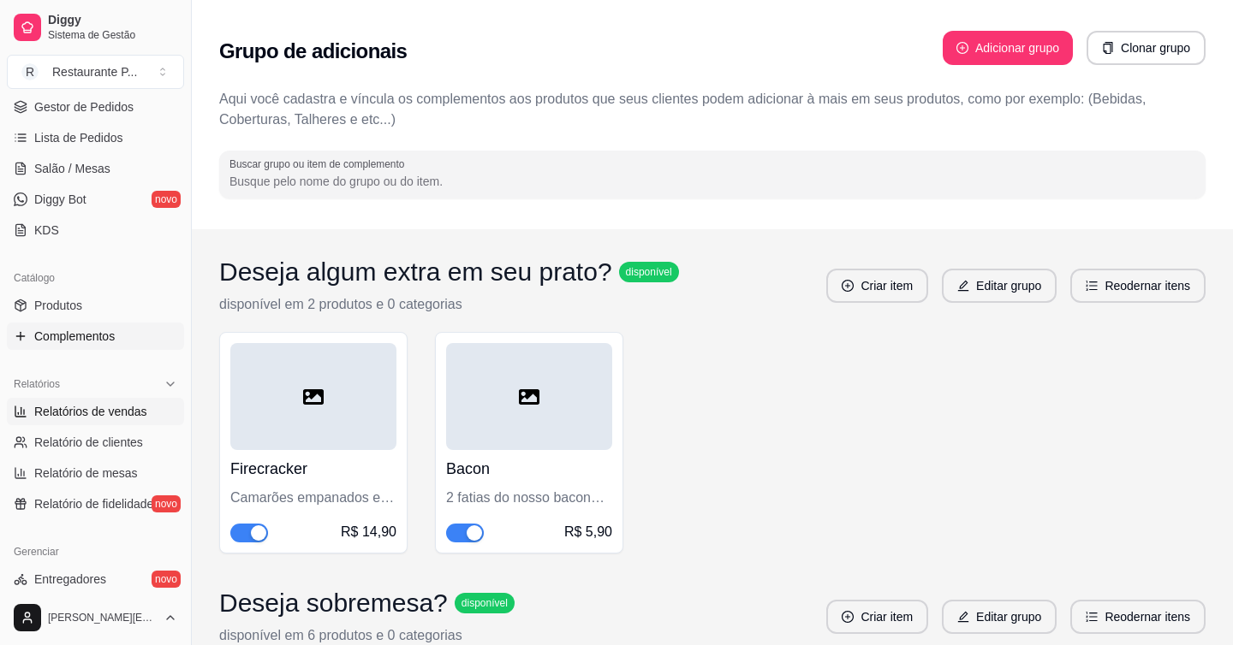
click at [66, 410] on span "Relatórios de vendas" at bounding box center [90, 411] width 113 height 17
select select "ALL"
select select "0"
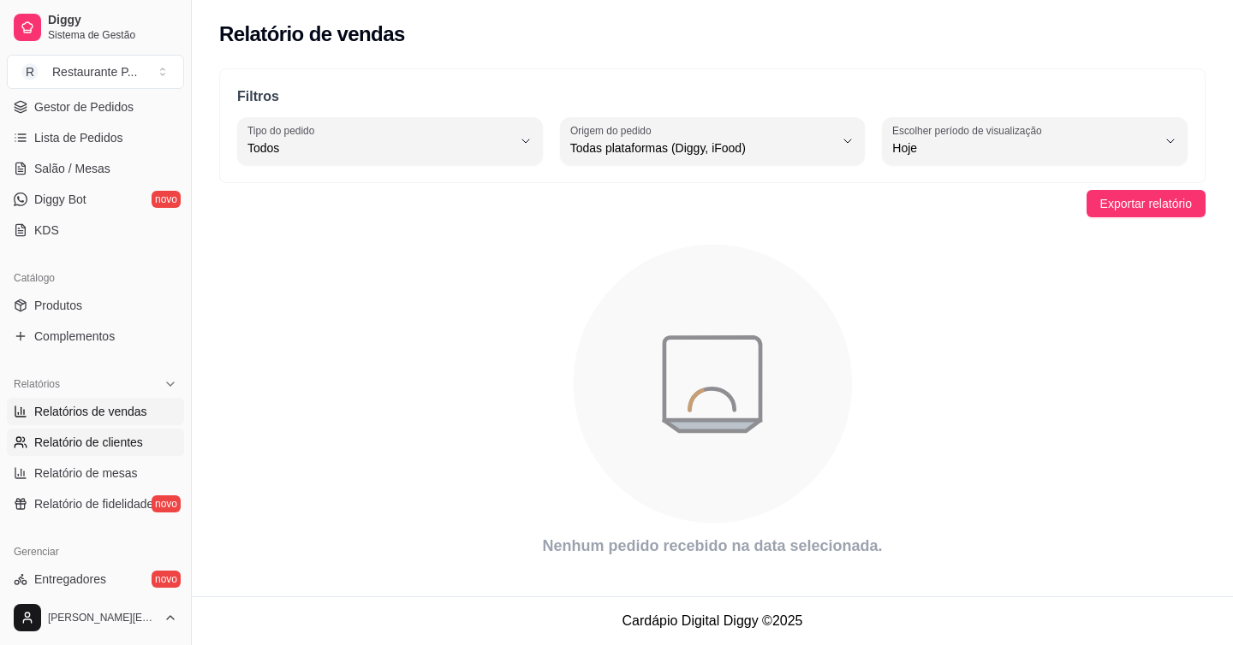
click at [74, 449] on span "Relatório de clientes" at bounding box center [88, 442] width 109 height 17
select select "30"
select select "HIGHEST_TOTAL_SPENT_WITH_ORDERS"
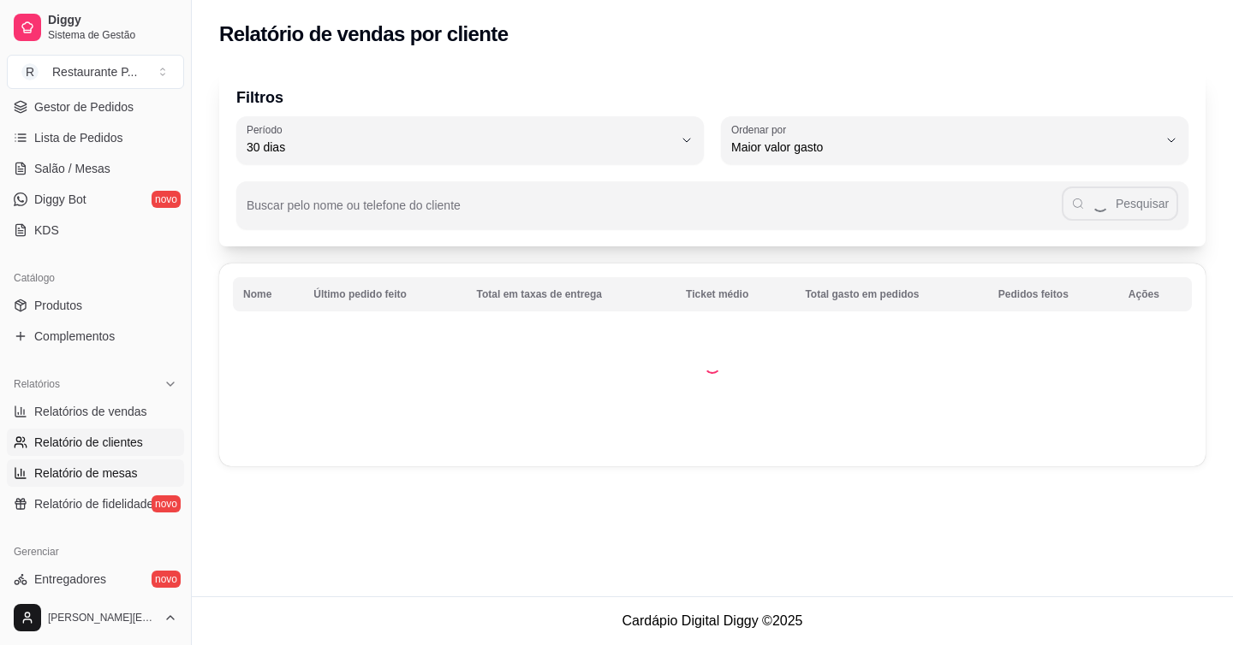
click at [75, 476] on span "Relatório de mesas" at bounding box center [86, 473] width 104 height 17
select select "TOTAL_OF_ORDERS"
select select "7"
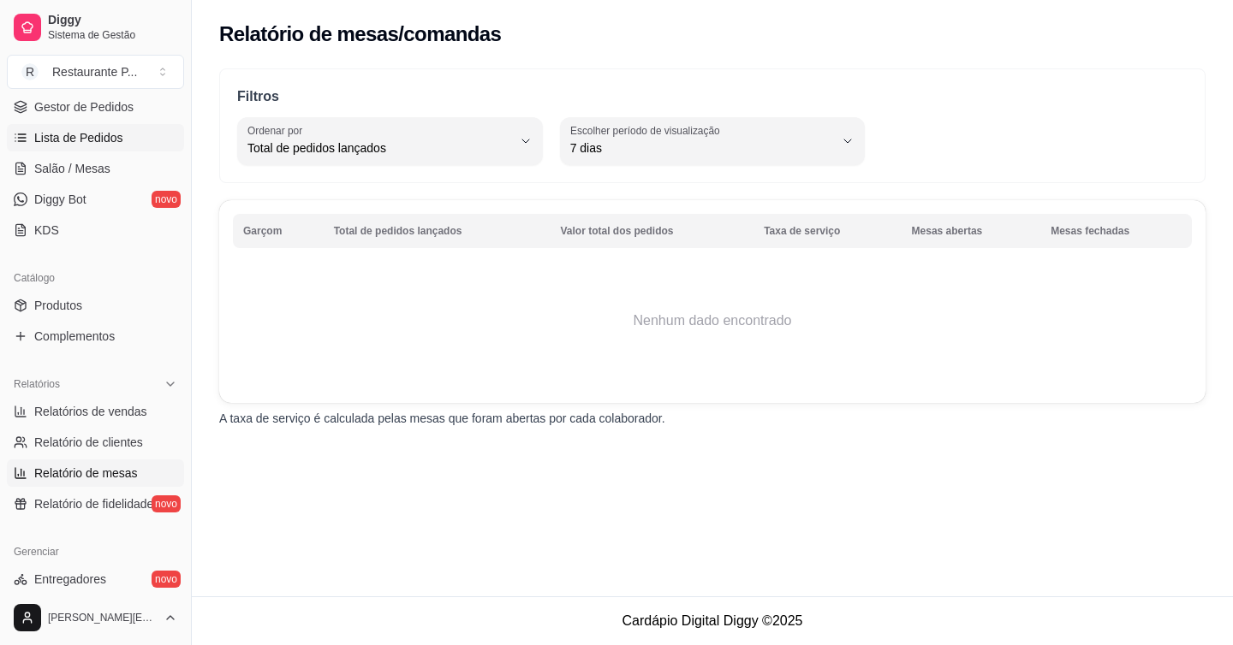
click at [84, 135] on span "Lista de Pedidos" at bounding box center [78, 137] width 89 height 17
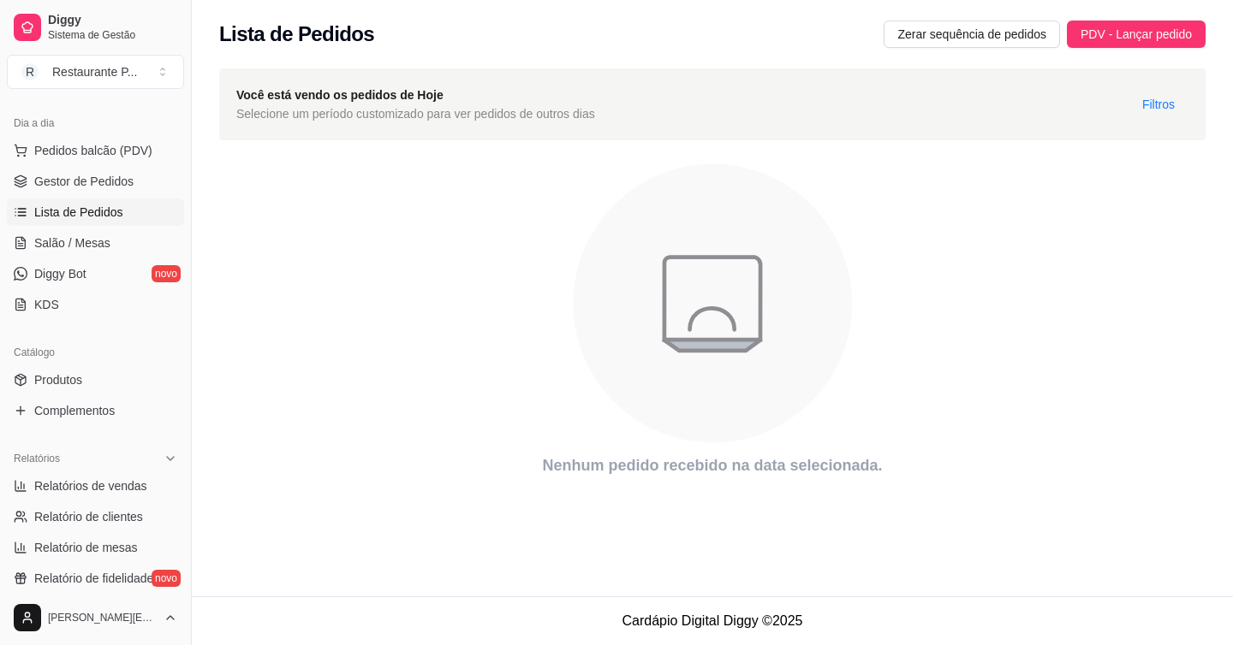
scroll to position [196, 0]
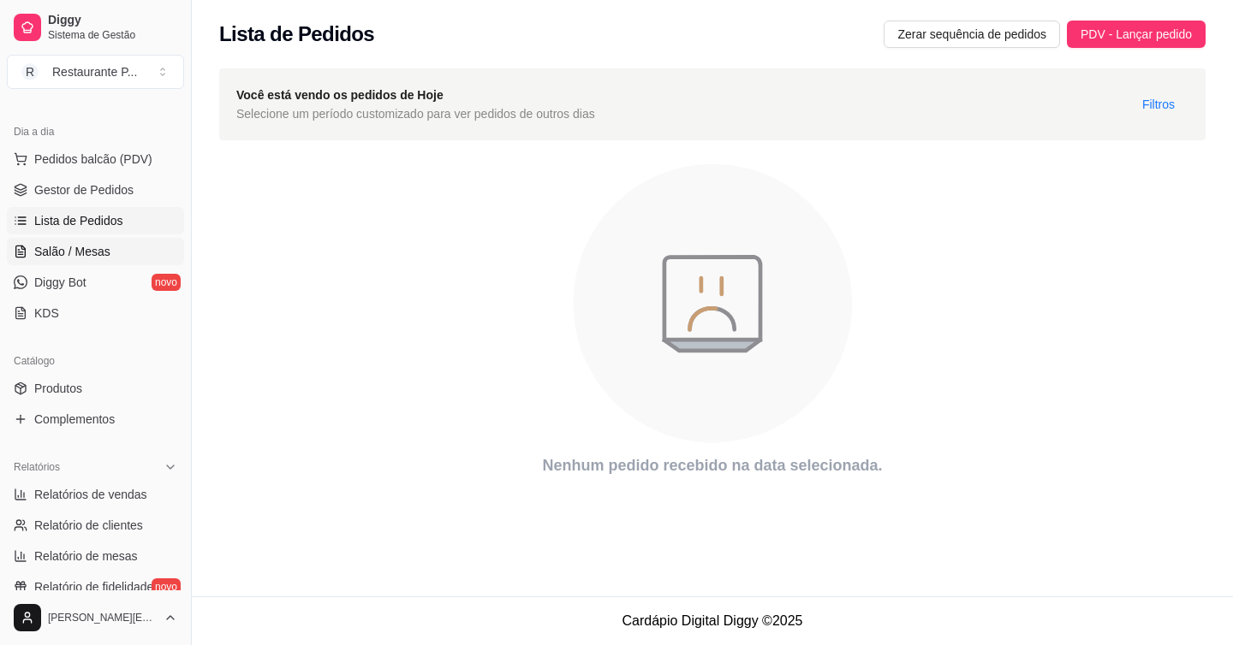
click at [110, 241] on link "Salão / Mesas" at bounding box center [95, 251] width 177 height 27
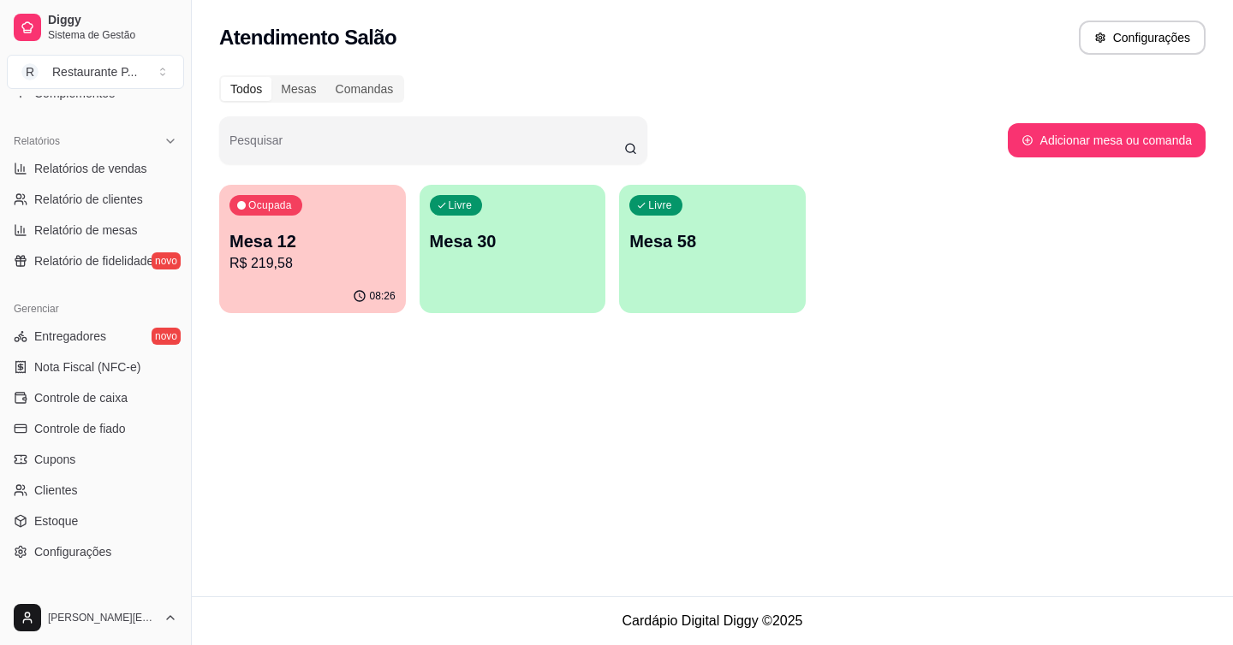
scroll to position [564, 0]
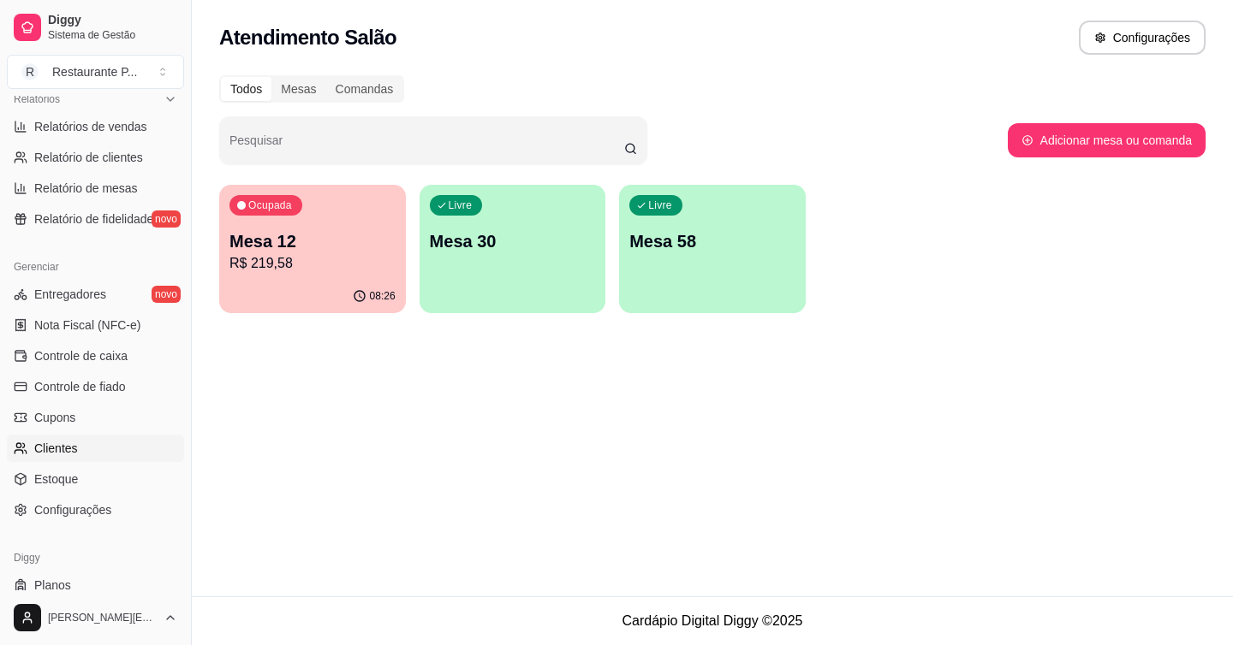
click at [62, 461] on link "Clientes" at bounding box center [95, 448] width 177 height 27
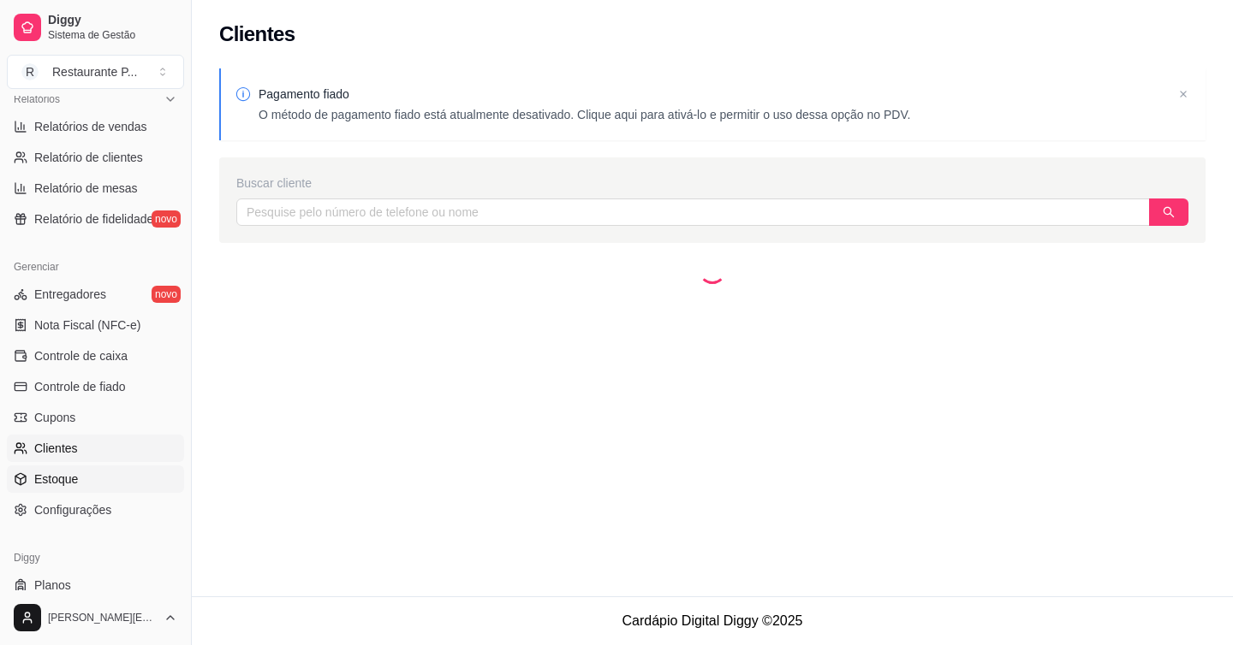
click at [61, 472] on span "Estoque" at bounding box center [56, 479] width 44 height 17
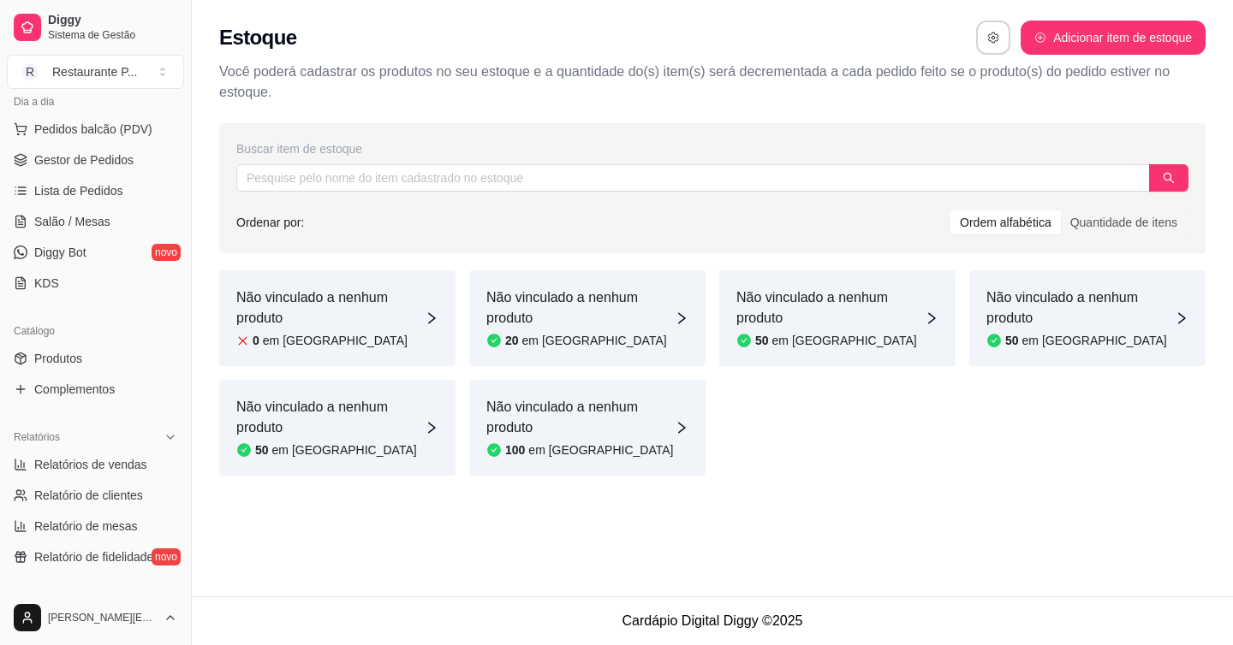
scroll to position [206, 0]
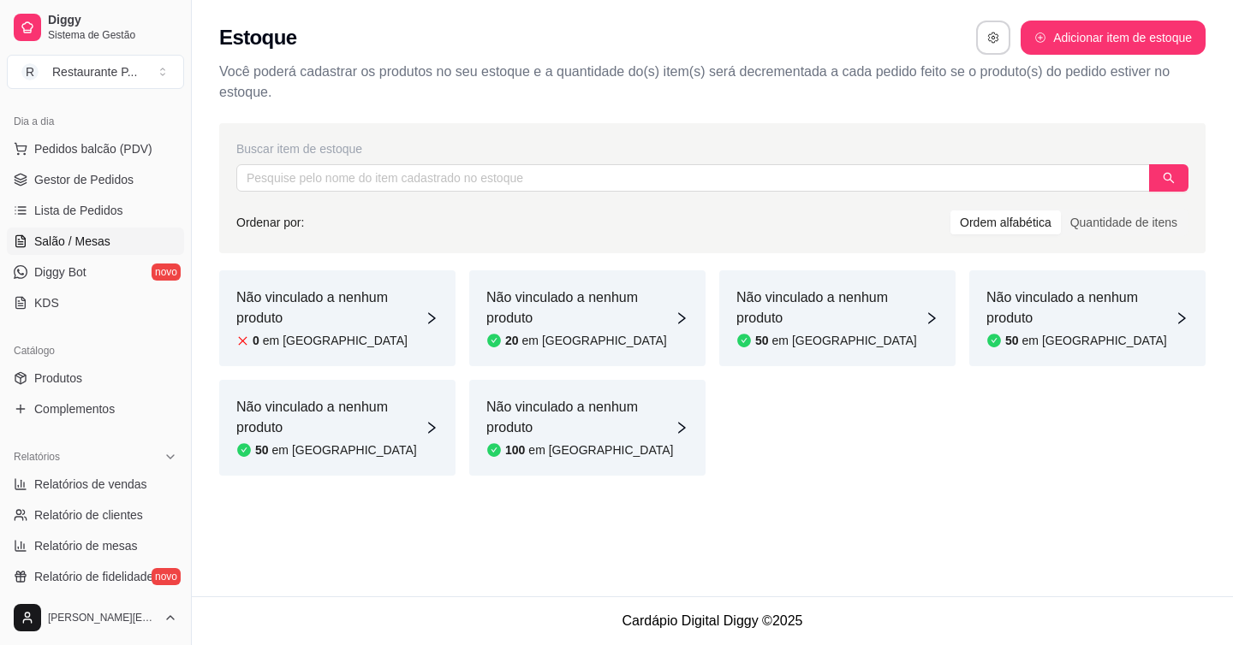
click at [69, 238] on span "Salão / Mesas" at bounding box center [72, 241] width 76 height 17
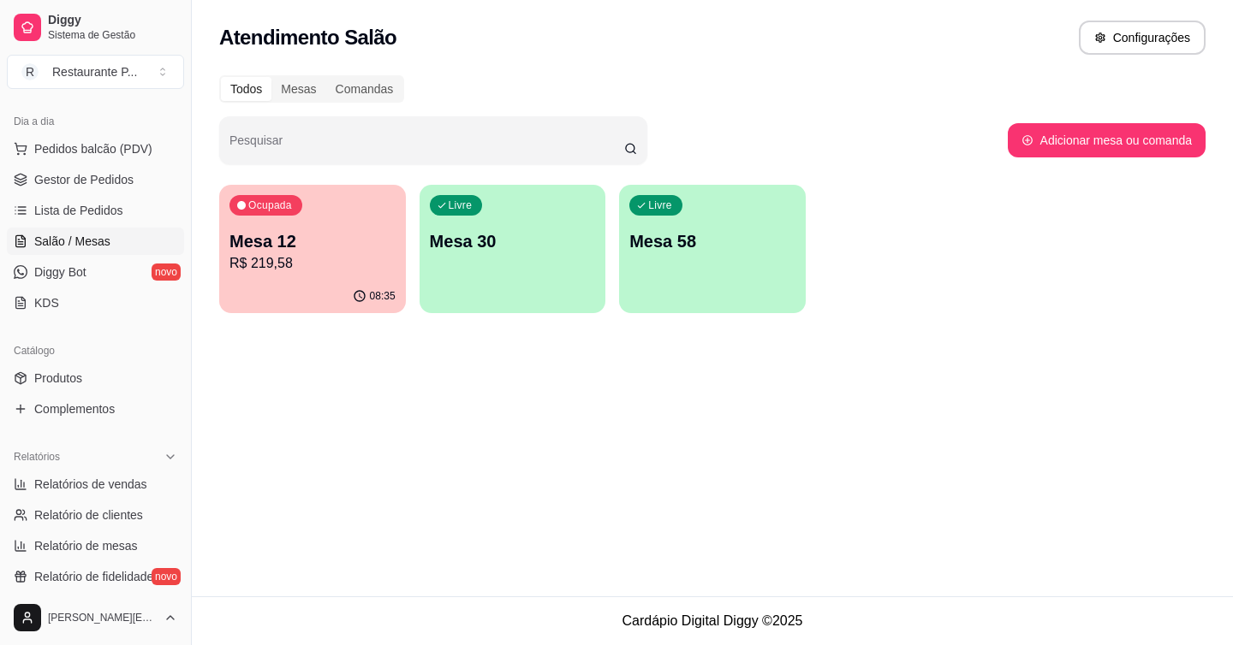
click at [141, 48] on div "Diggy Sistema de Gestão R Restaurante P ..." at bounding box center [95, 48] width 191 height 96
click at [125, 70] on div "Restaurante P ..." at bounding box center [94, 71] width 85 height 17
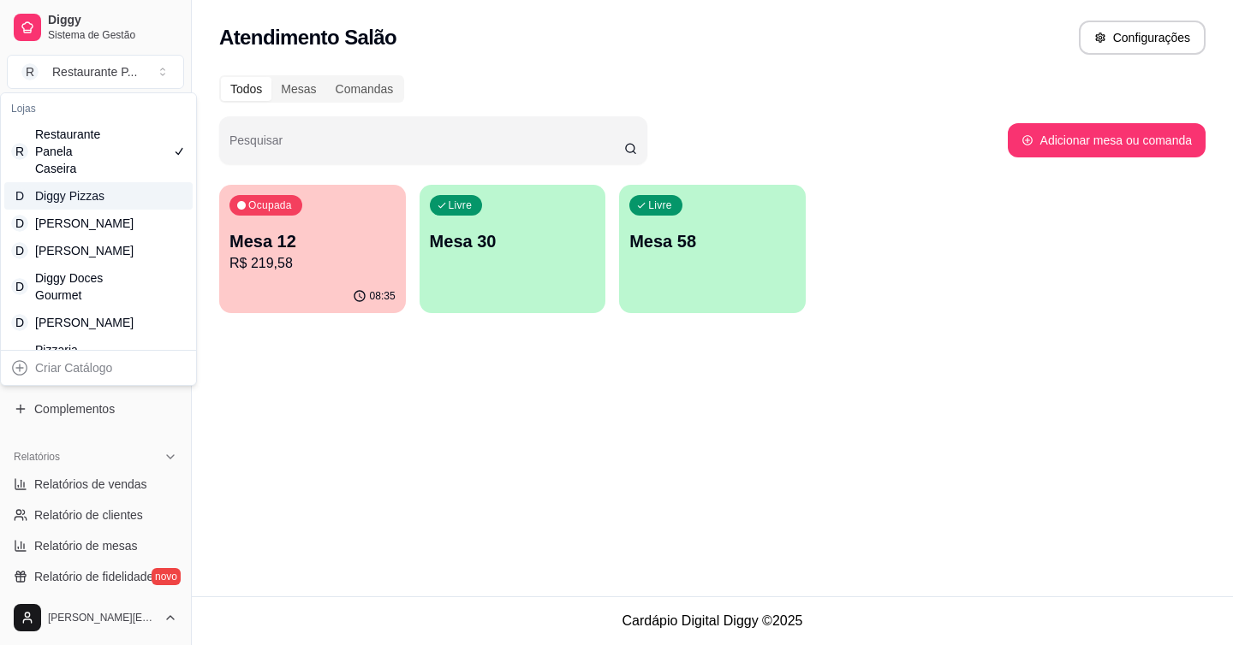
click at [90, 203] on div "Diggy Pizzas" at bounding box center [73, 195] width 77 height 17
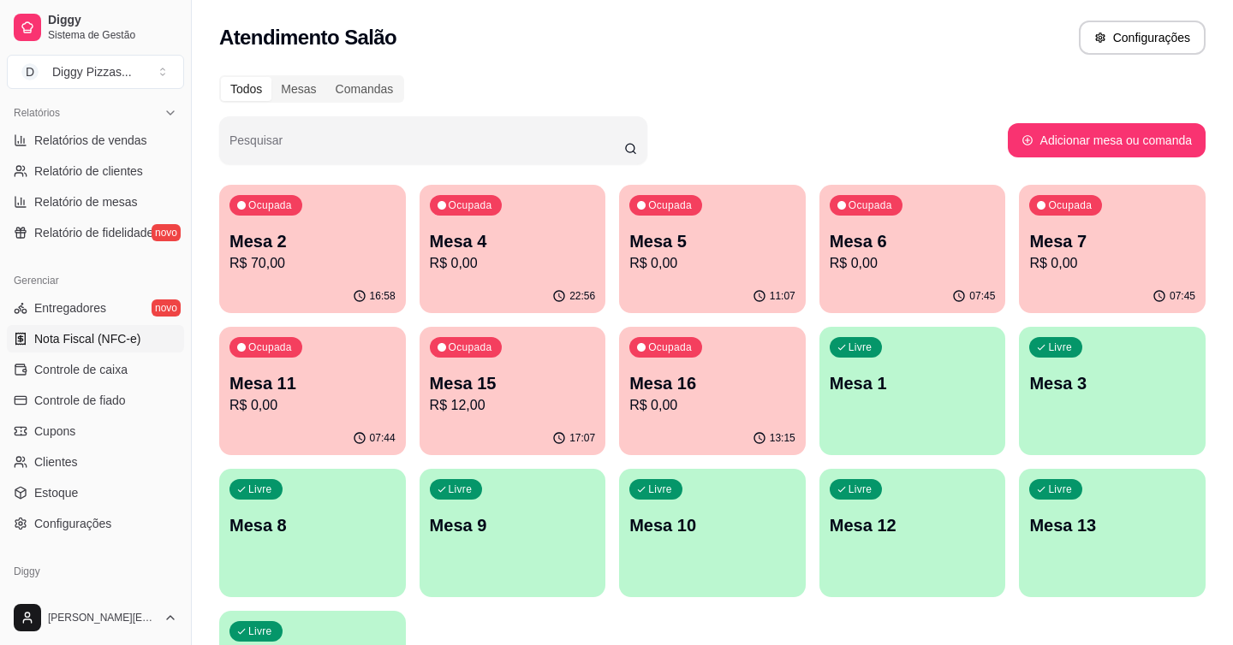
scroll to position [610, 0]
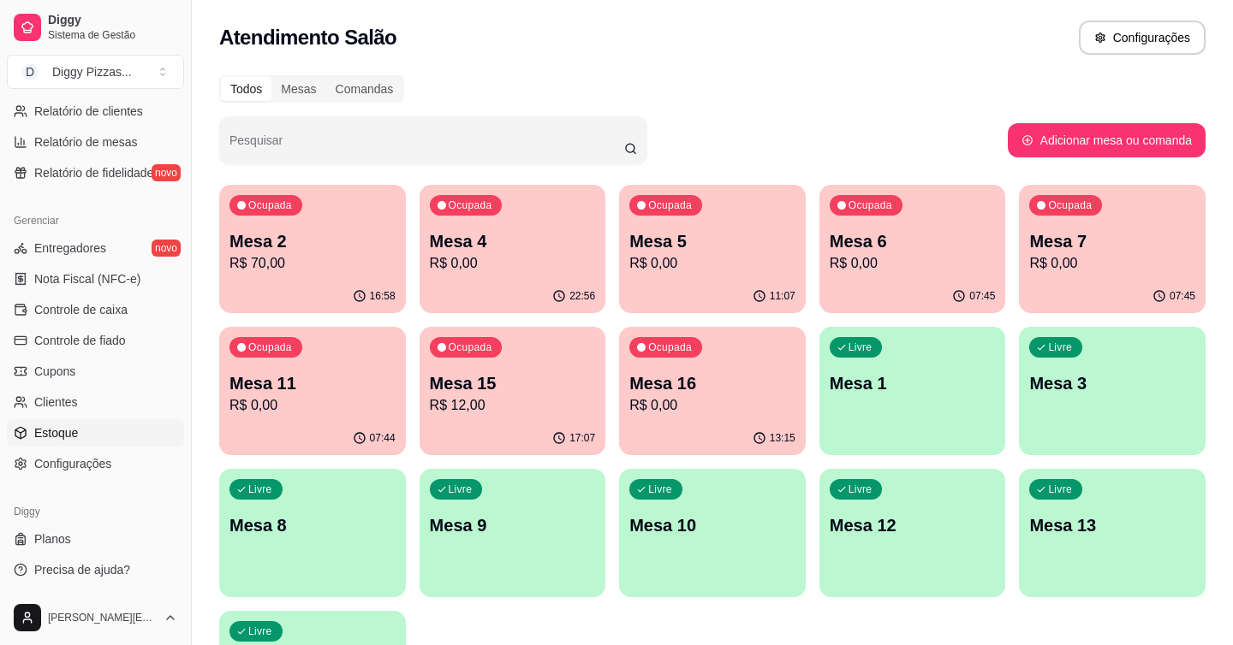
click at [58, 435] on span "Estoque" at bounding box center [56, 433] width 44 height 17
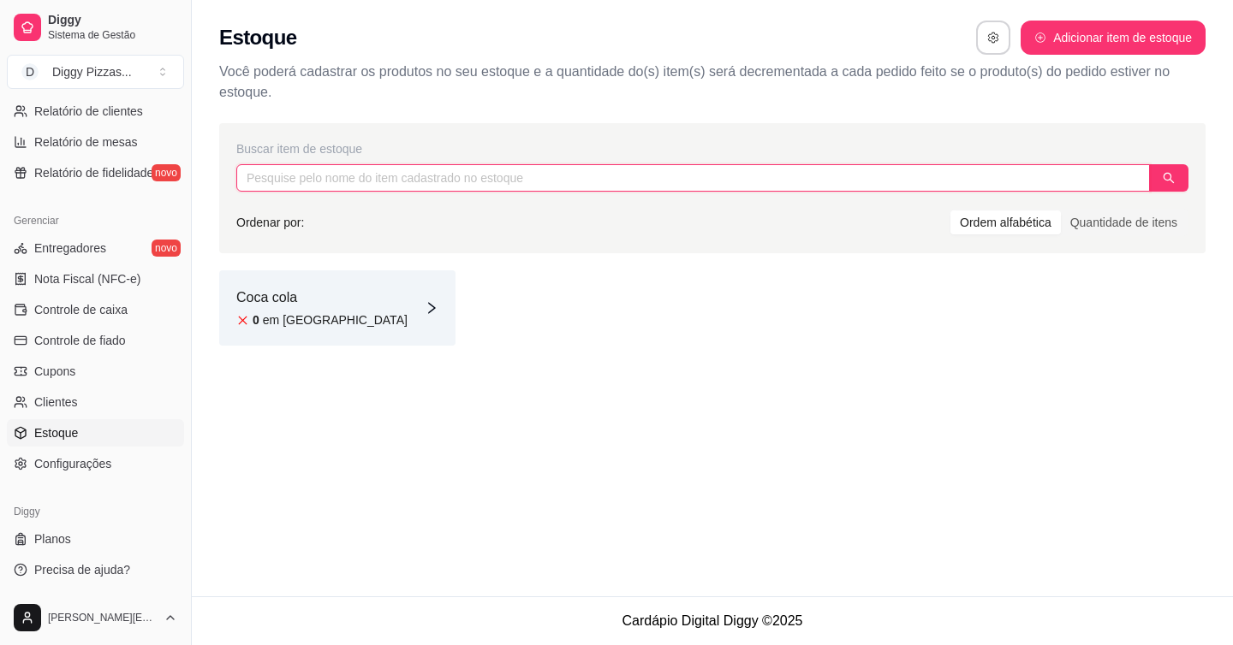
click at [300, 178] on input "text" at bounding box center [692, 177] width 913 height 27
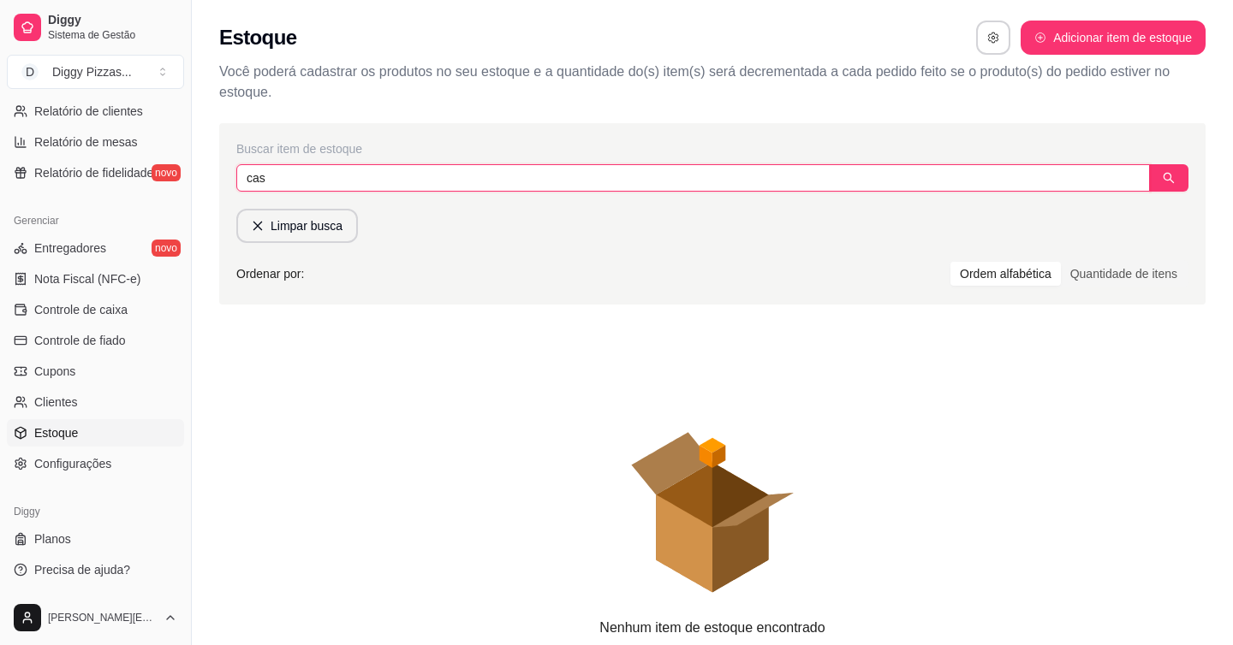
type input "casd"
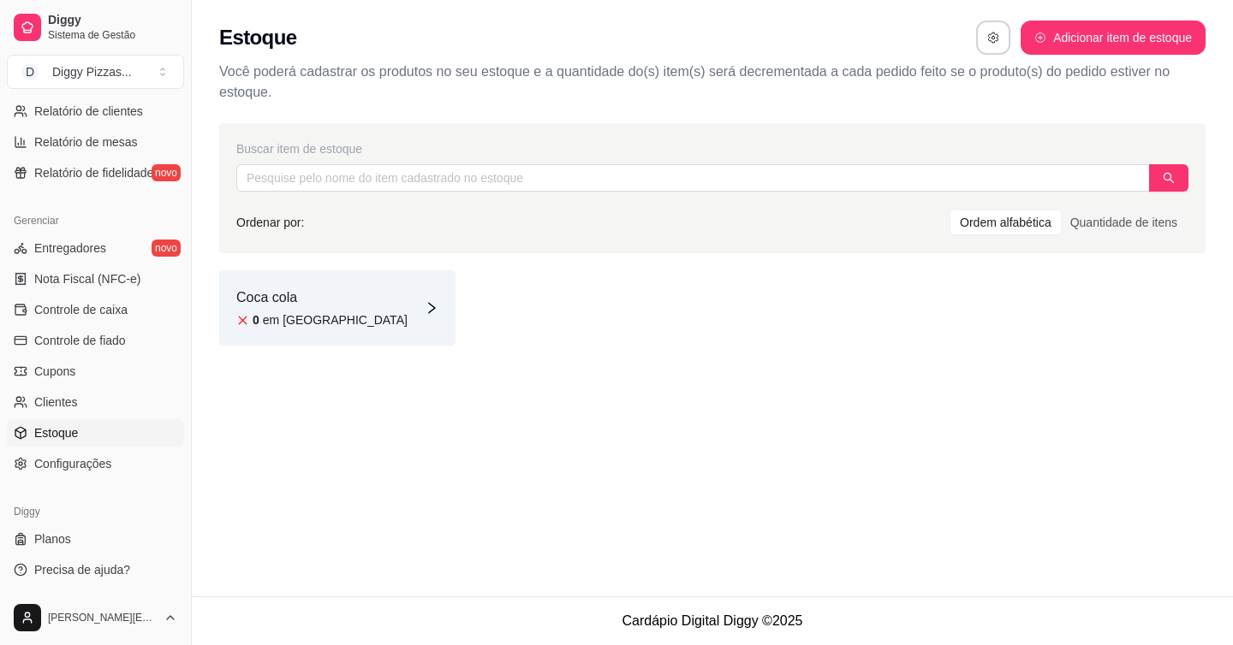
click at [640, 333] on div "Coca cola 0 em [GEOGRAPHIC_DATA]" at bounding box center [712, 307] width 986 height 75
